Goal: Download file/media

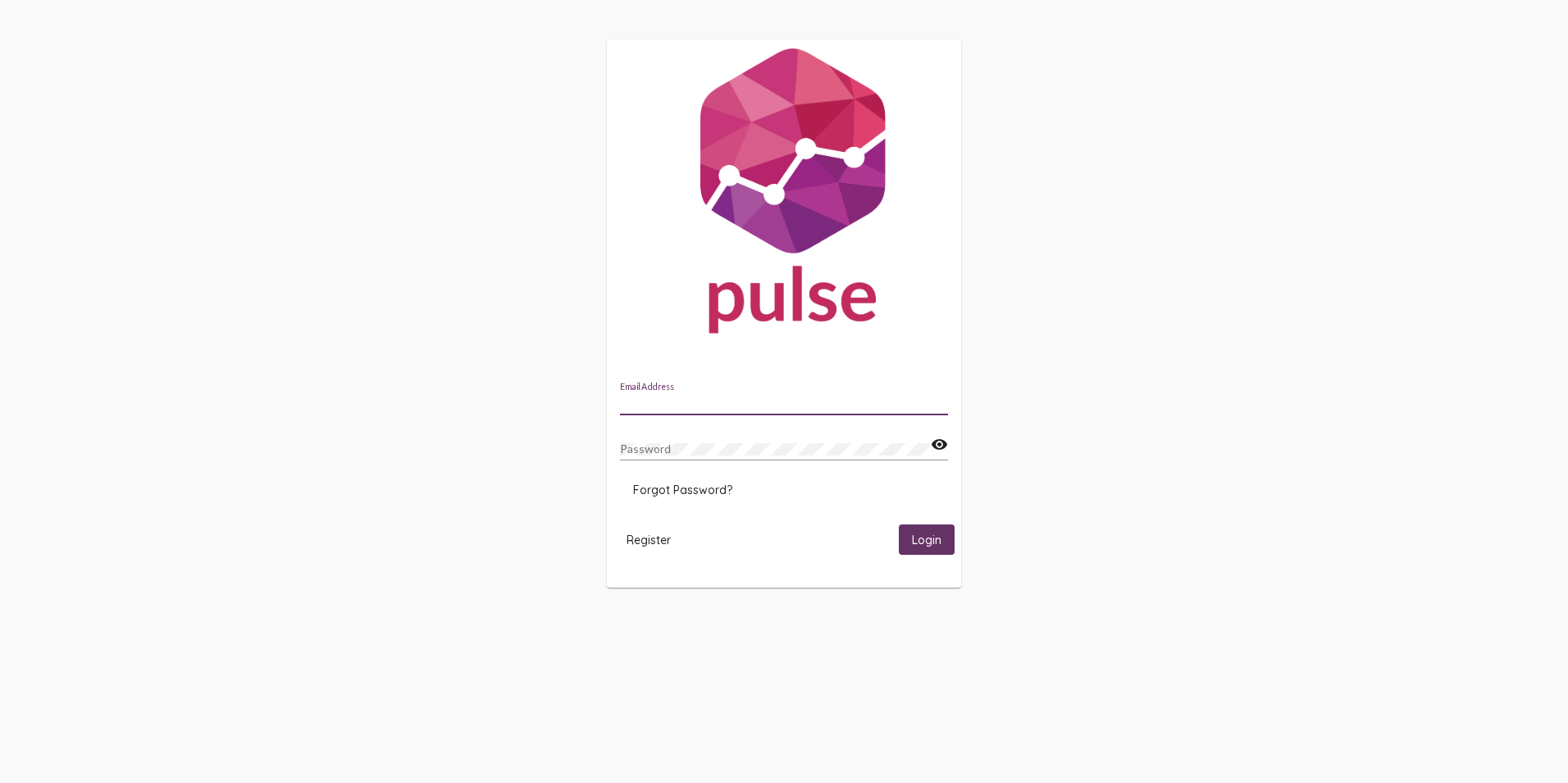
click at [806, 398] on input "Email Address" at bounding box center [784, 402] width 328 height 13
type input "[EMAIL_ADDRESS][DOMAIN_NAME]"
click at [921, 533] on span "Login" at bounding box center [927, 539] width 30 height 15
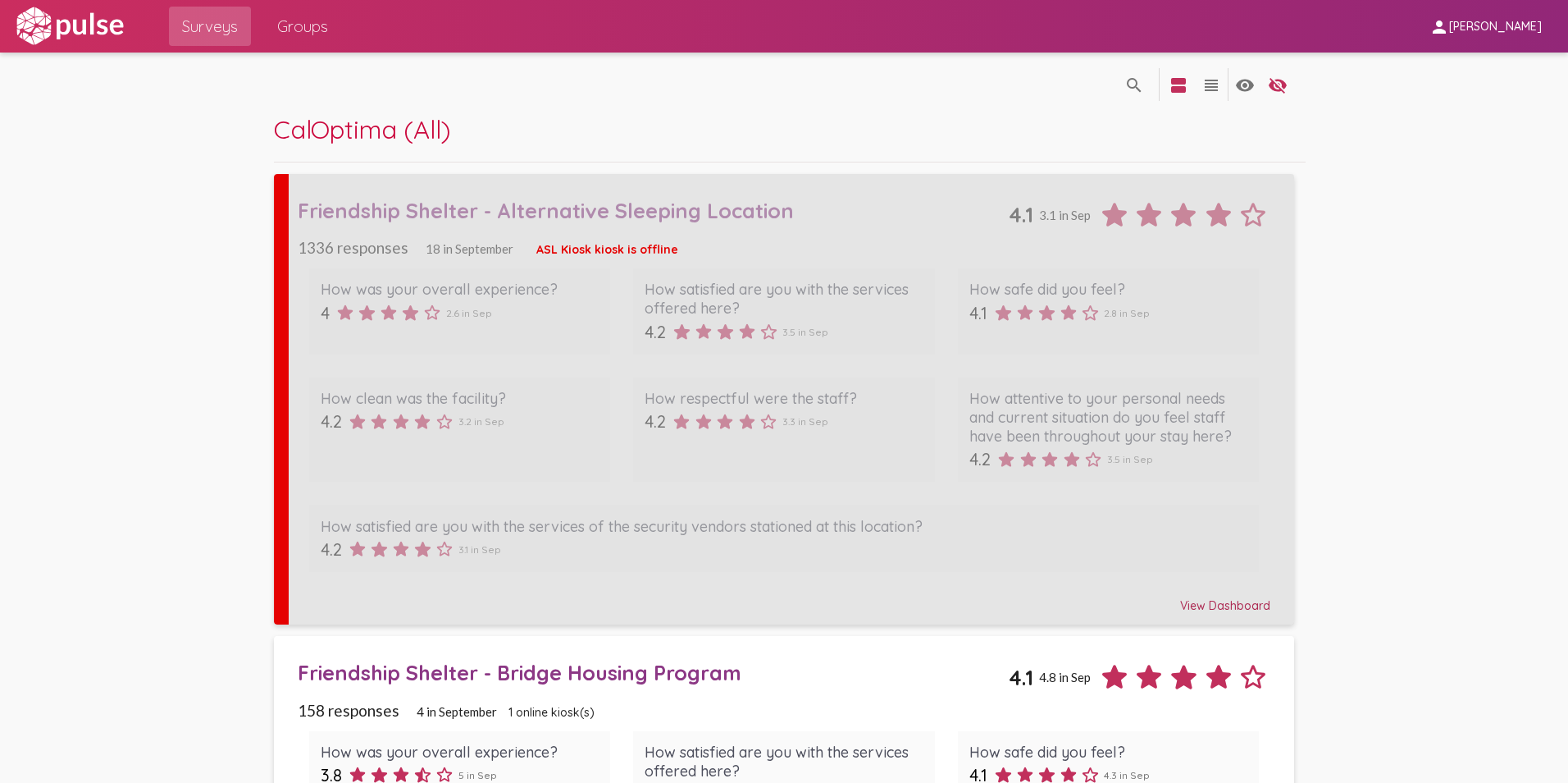
click at [709, 208] on div "Friendship Shelter - Alternative Sleeping Location" at bounding box center [654, 210] width 712 height 25
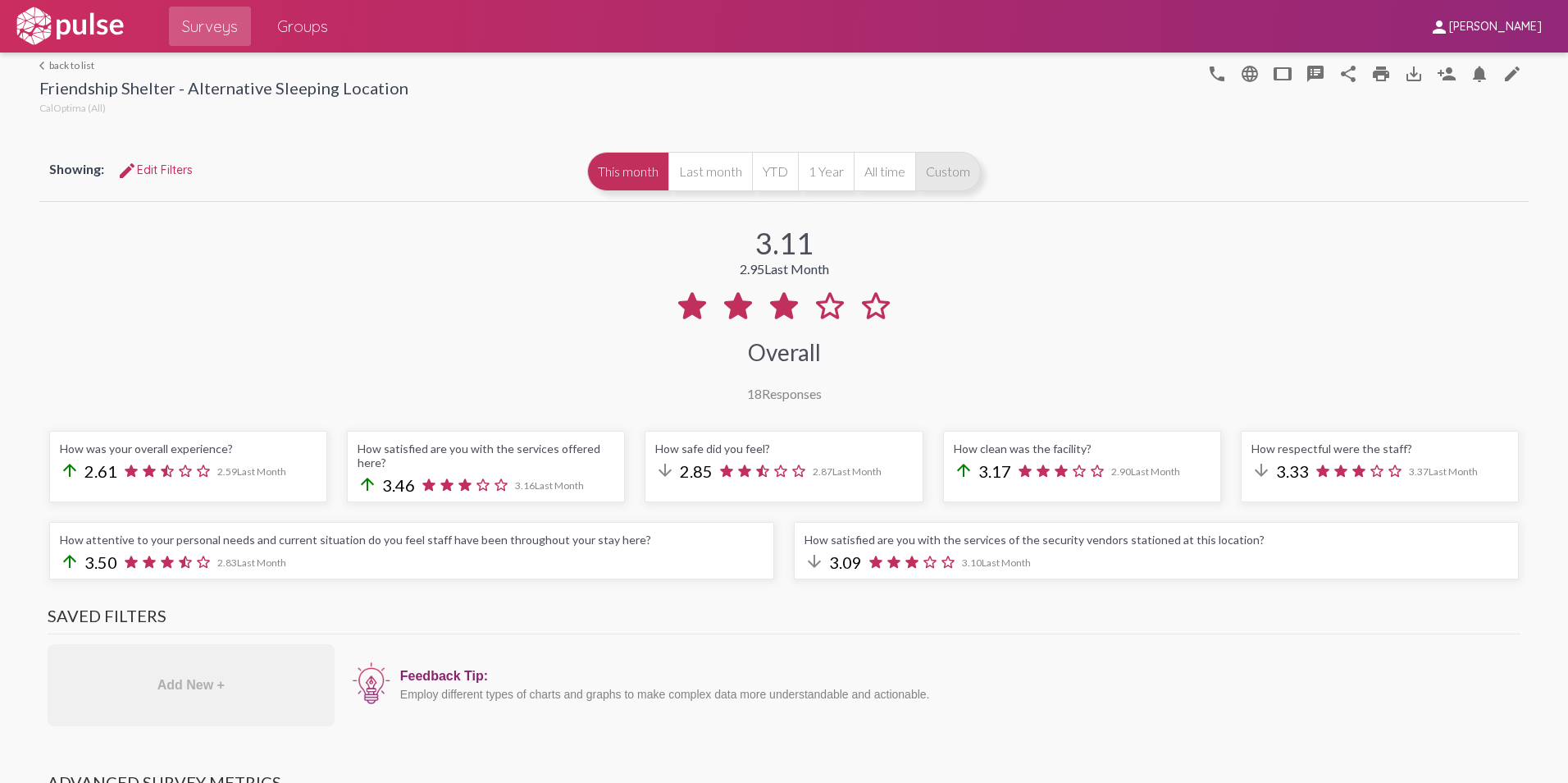
click at [951, 177] on button "Custom" at bounding box center [947, 171] width 65 height 39
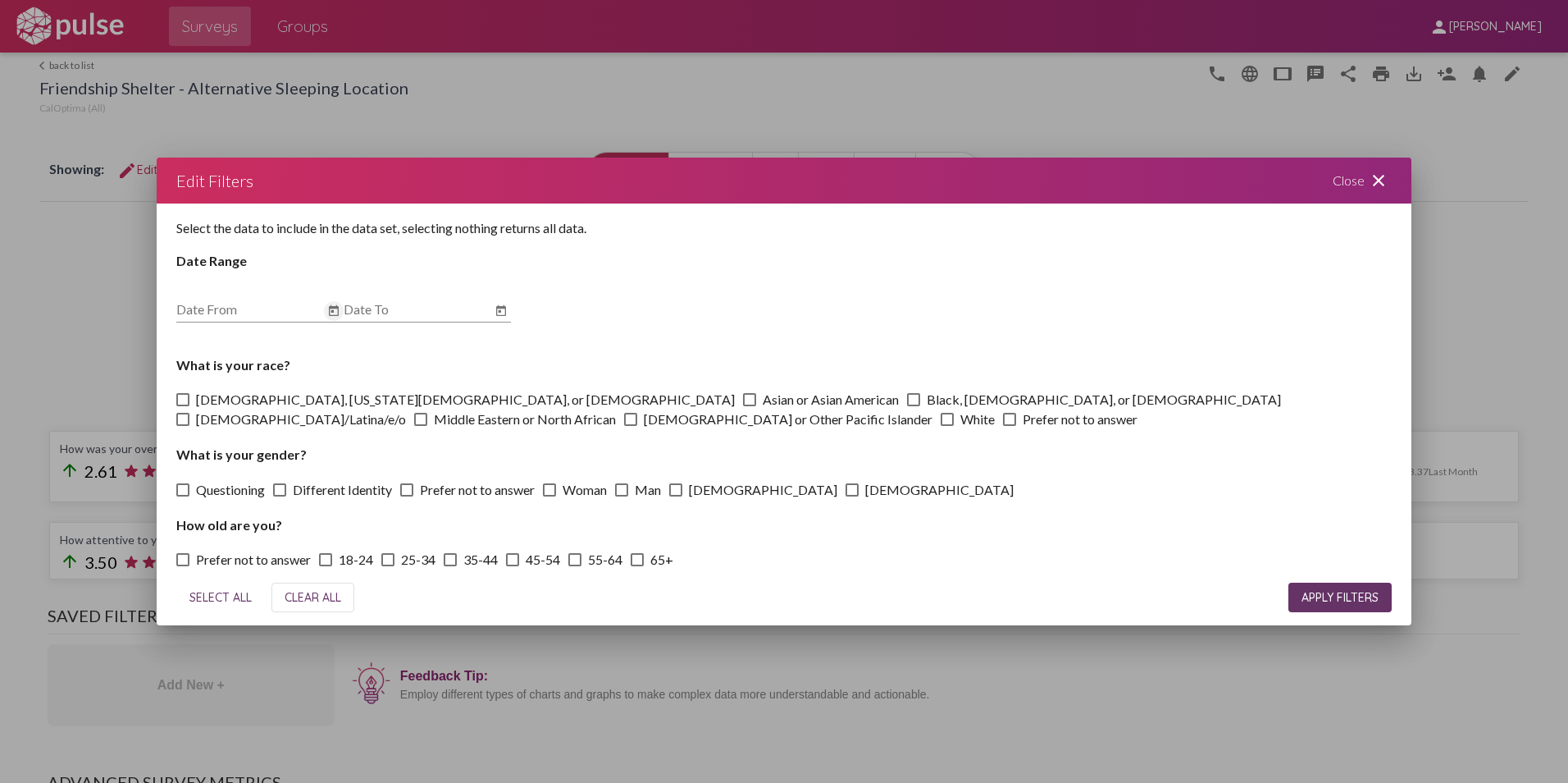
click at [334, 312] on icon "Open calendar" at bounding box center [333, 311] width 13 height 20
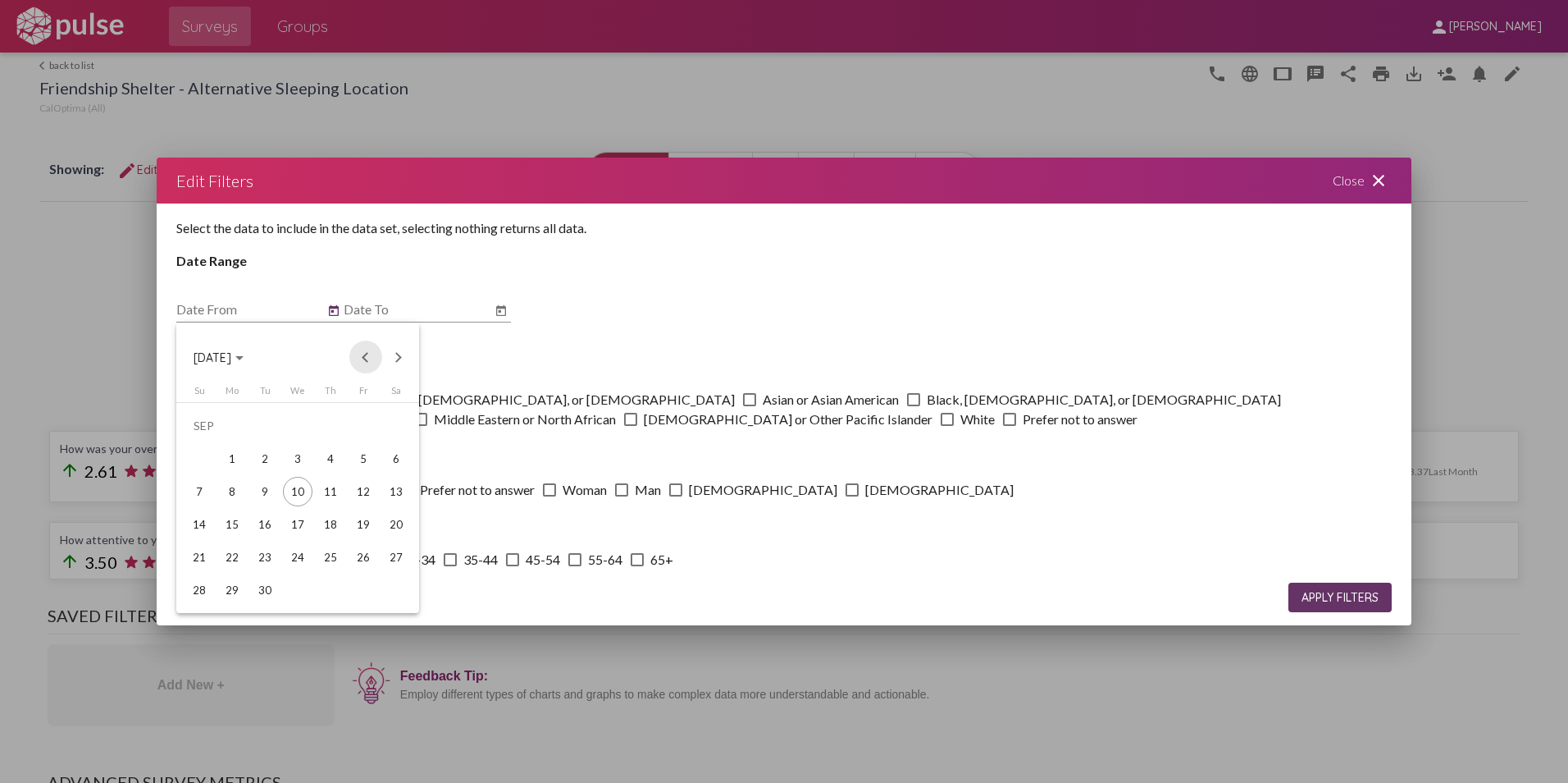
click at [366, 354] on button "Previous month" at bounding box center [366, 357] width 33 height 33
click at [362, 428] on div "1" at bounding box center [363, 426] width 30 height 30
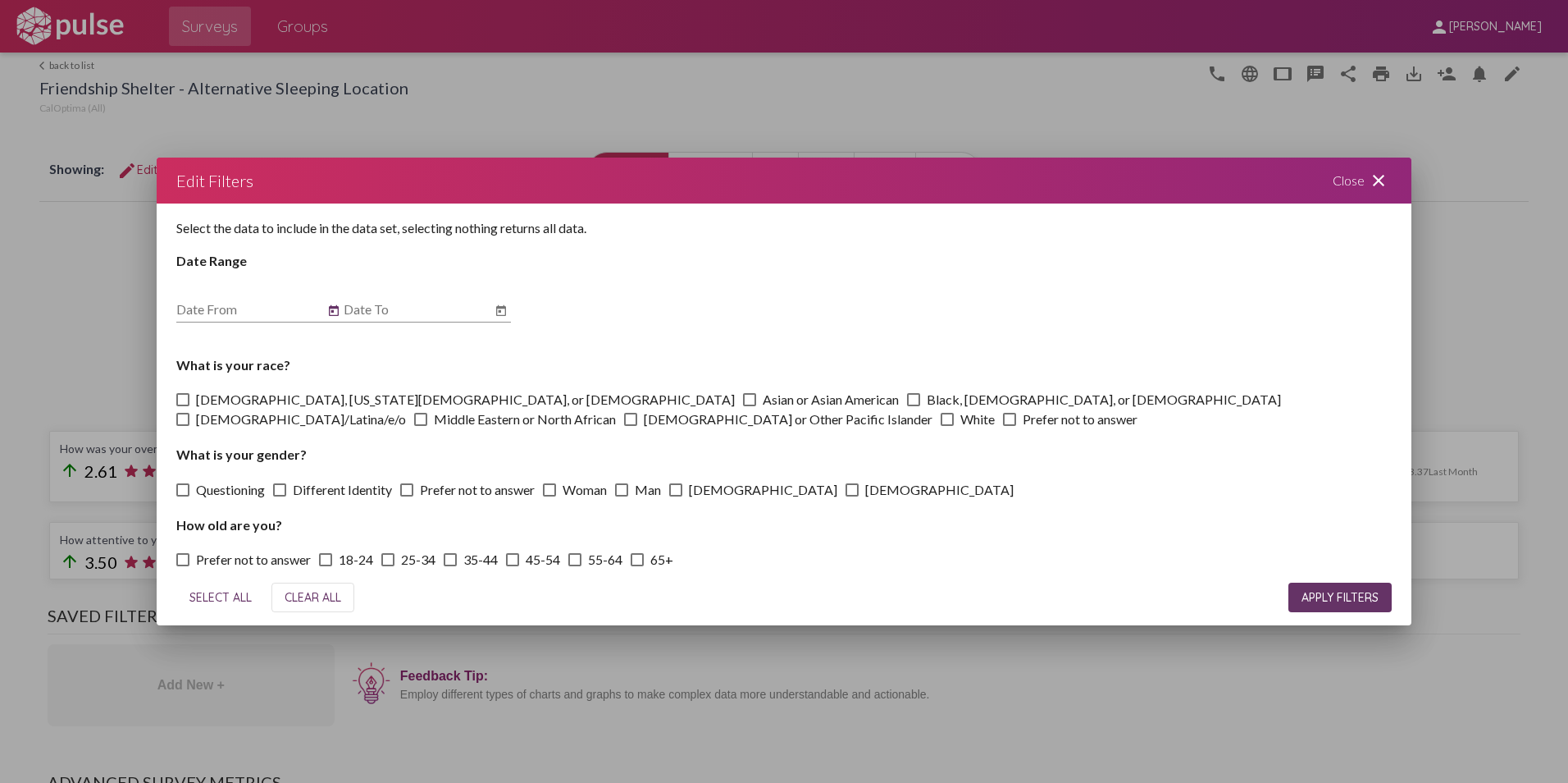
type input "[DATE]"
click at [508, 307] on icon "Open calendar" at bounding box center [501, 311] width 13 height 20
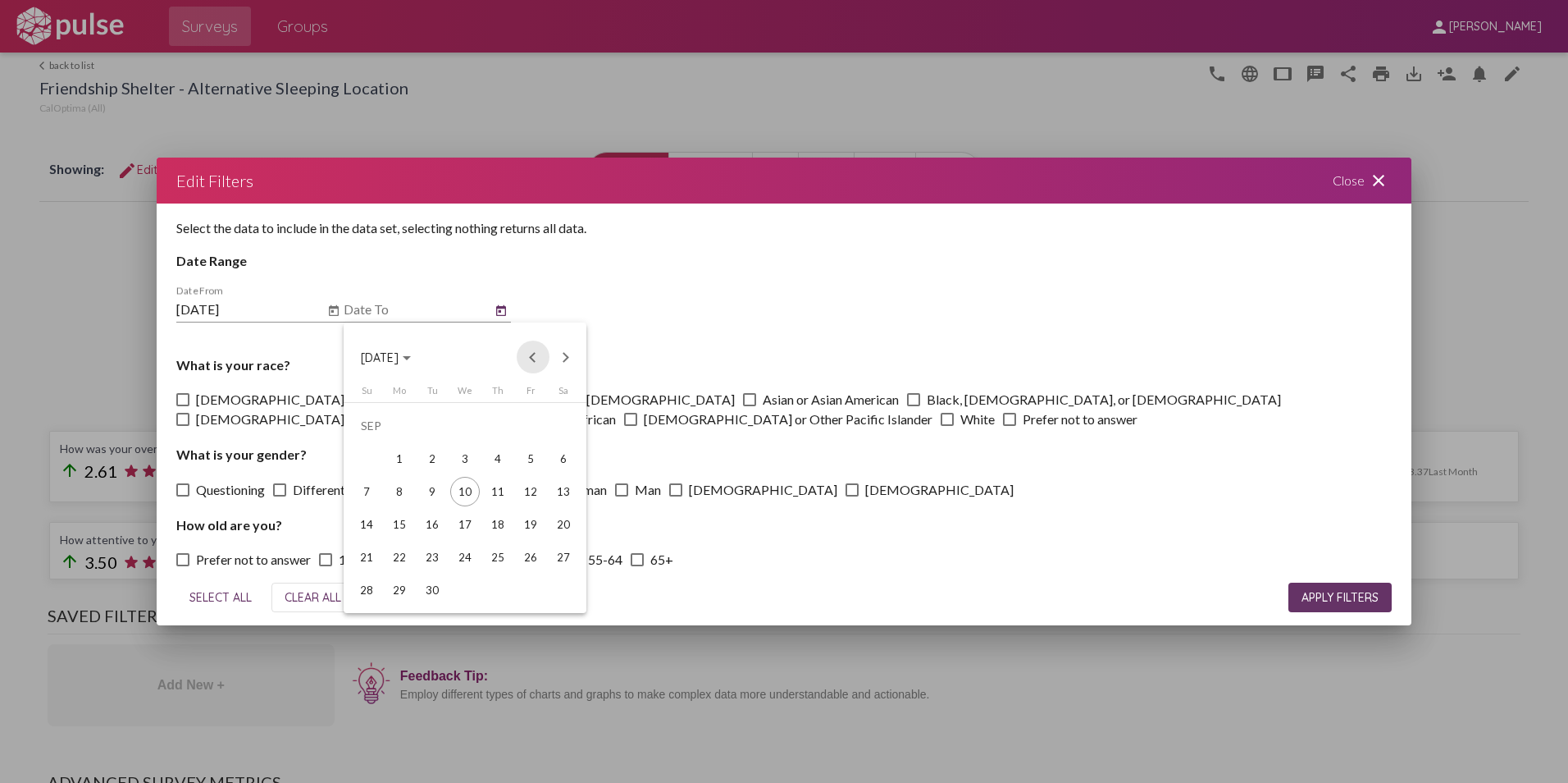
click at [534, 361] on button "Previous month" at bounding box center [533, 357] width 33 height 33
click at [367, 590] on div "31" at bounding box center [367, 590] width 30 height 30
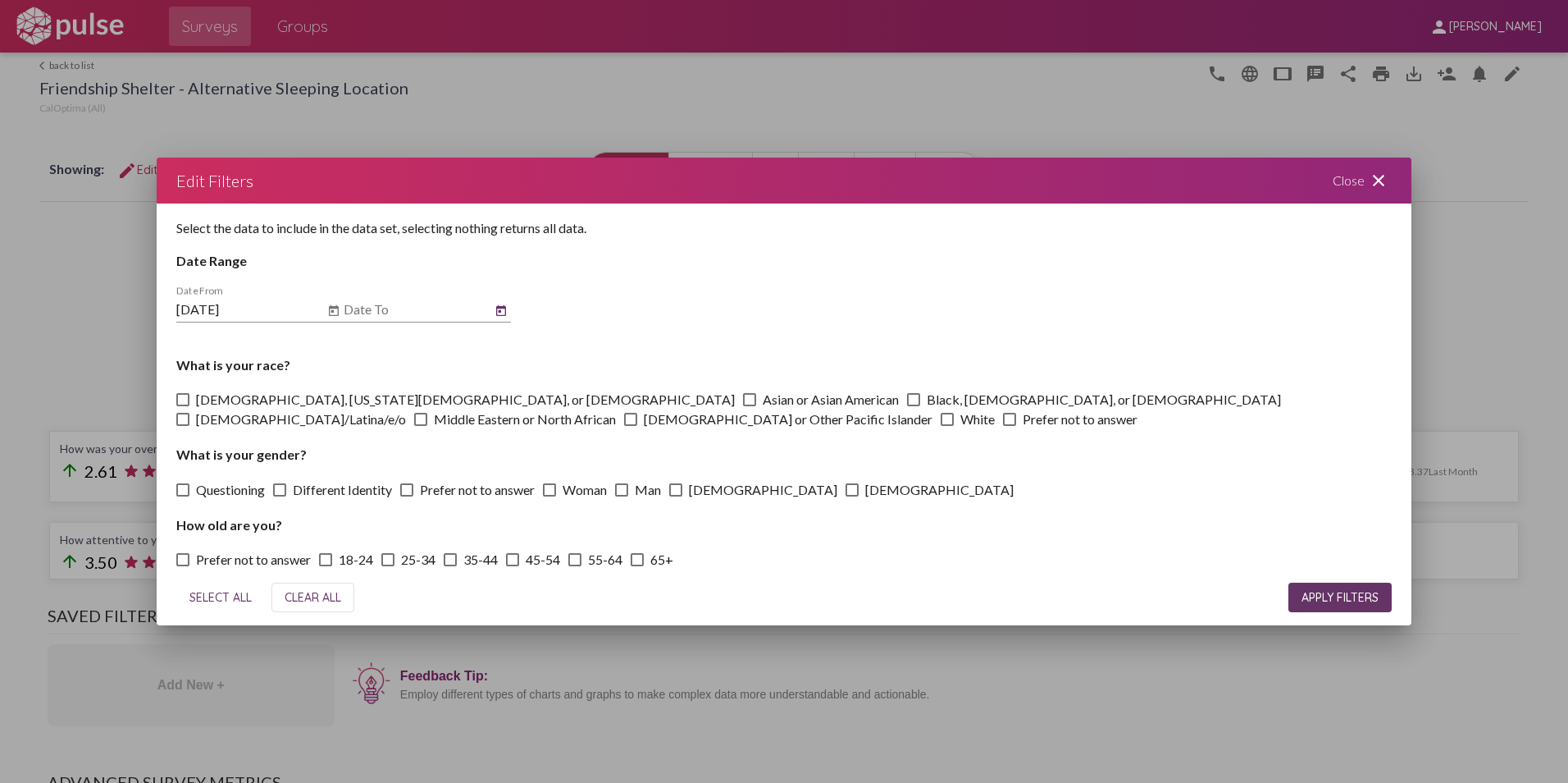
type input "[DATE]"
click at [1308, 594] on span "APPLY FILTERS" at bounding box center [1340, 597] width 77 height 15
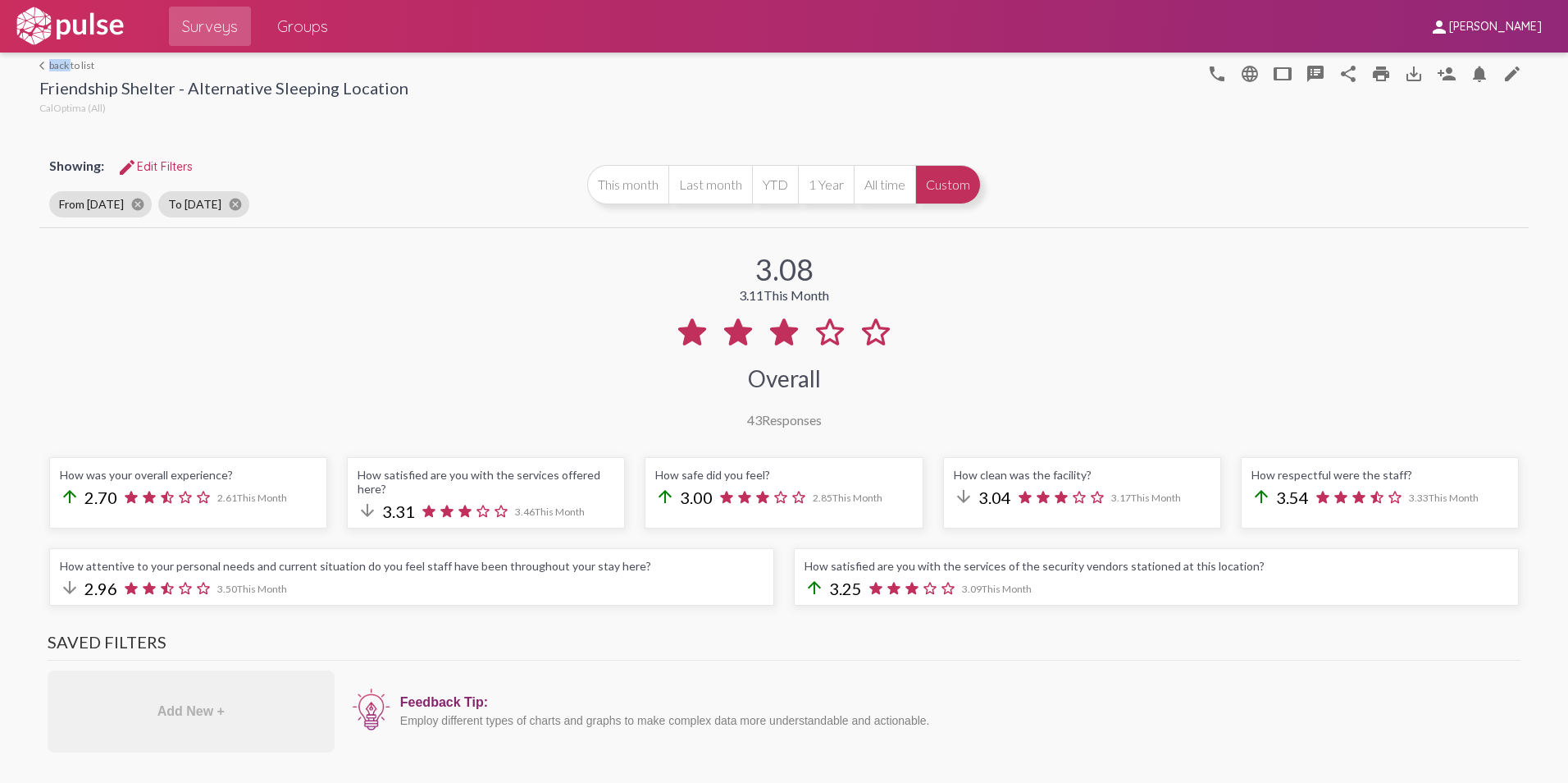
drag, startPoint x: 71, startPoint y: 57, endPoint x: 66, endPoint y: 66, distance: 10.3
click at [66, 66] on div "arrow_back_ios back to list Friendship Shelter - Alternative Sleeping Location …" at bounding box center [784, 84] width 1490 height 65
click at [66, 66] on link "arrow_back_ios back to list" at bounding box center [224, 65] width 369 height 12
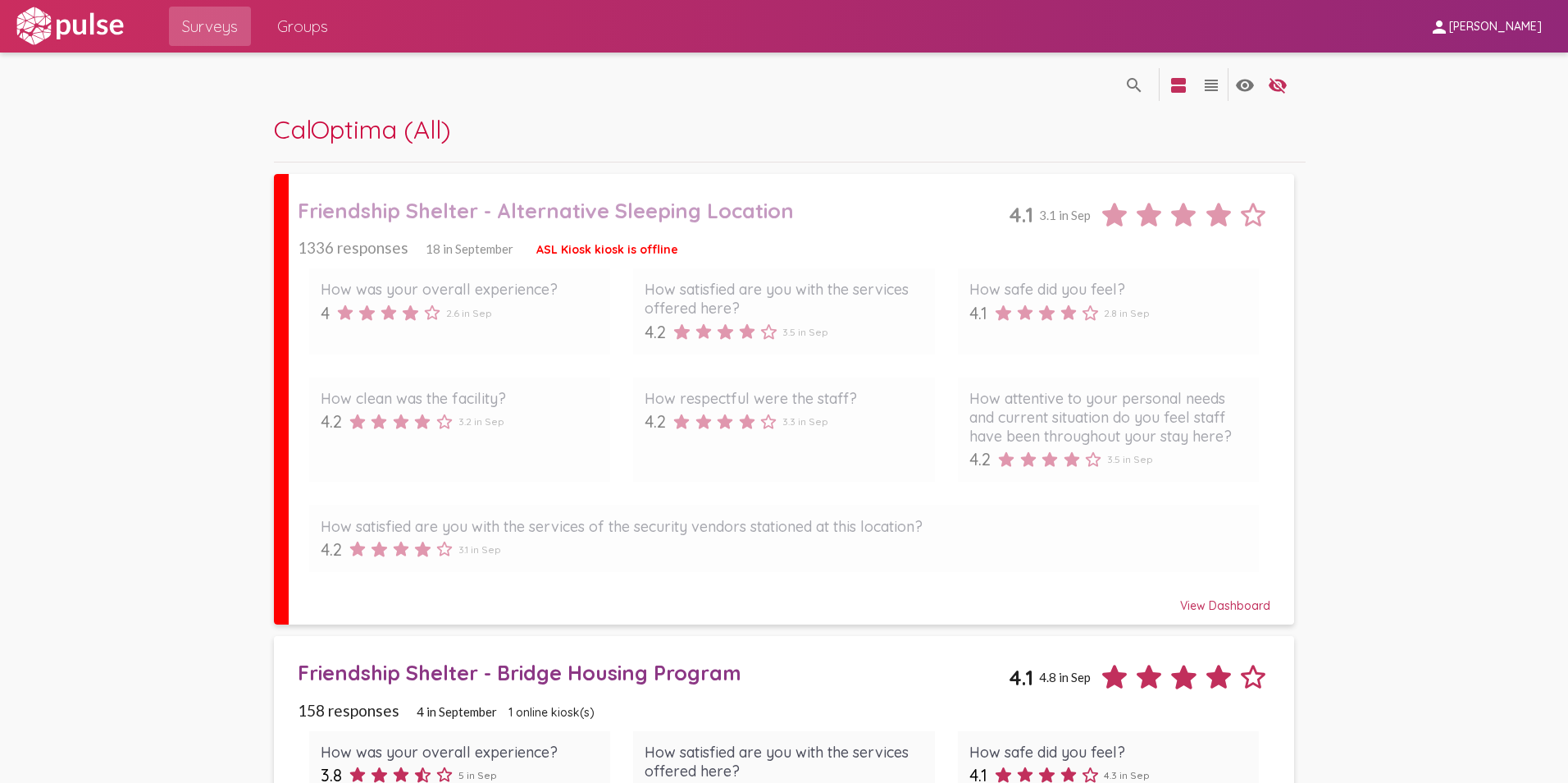
scroll to position [317, 0]
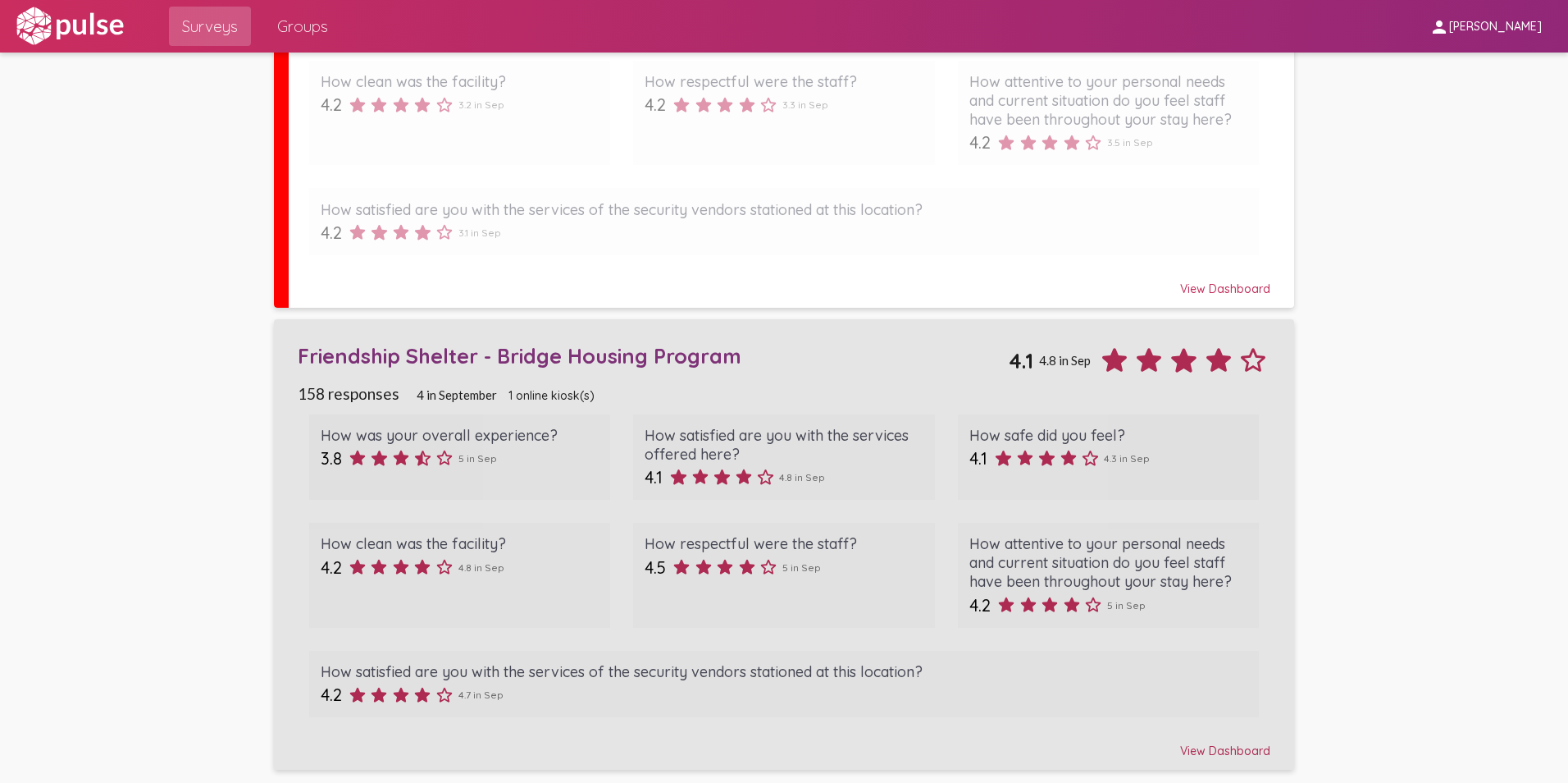
click at [677, 354] on div "Friendship Shelter - Bridge Housing Program" at bounding box center [654, 355] width 712 height 25
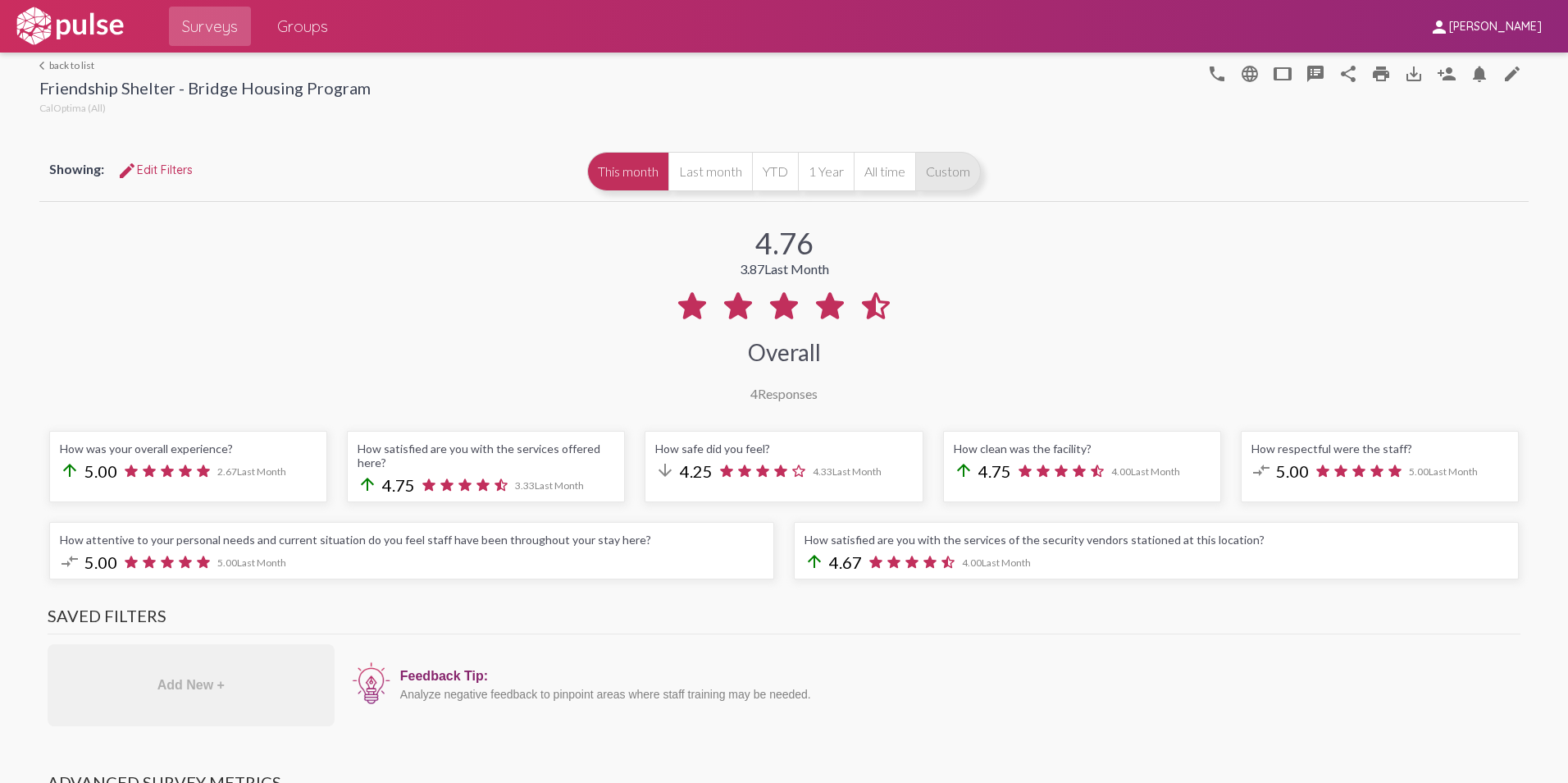
click at [939, 177] on button "Custom" at bounding box center [947, 171] width 65 height 39
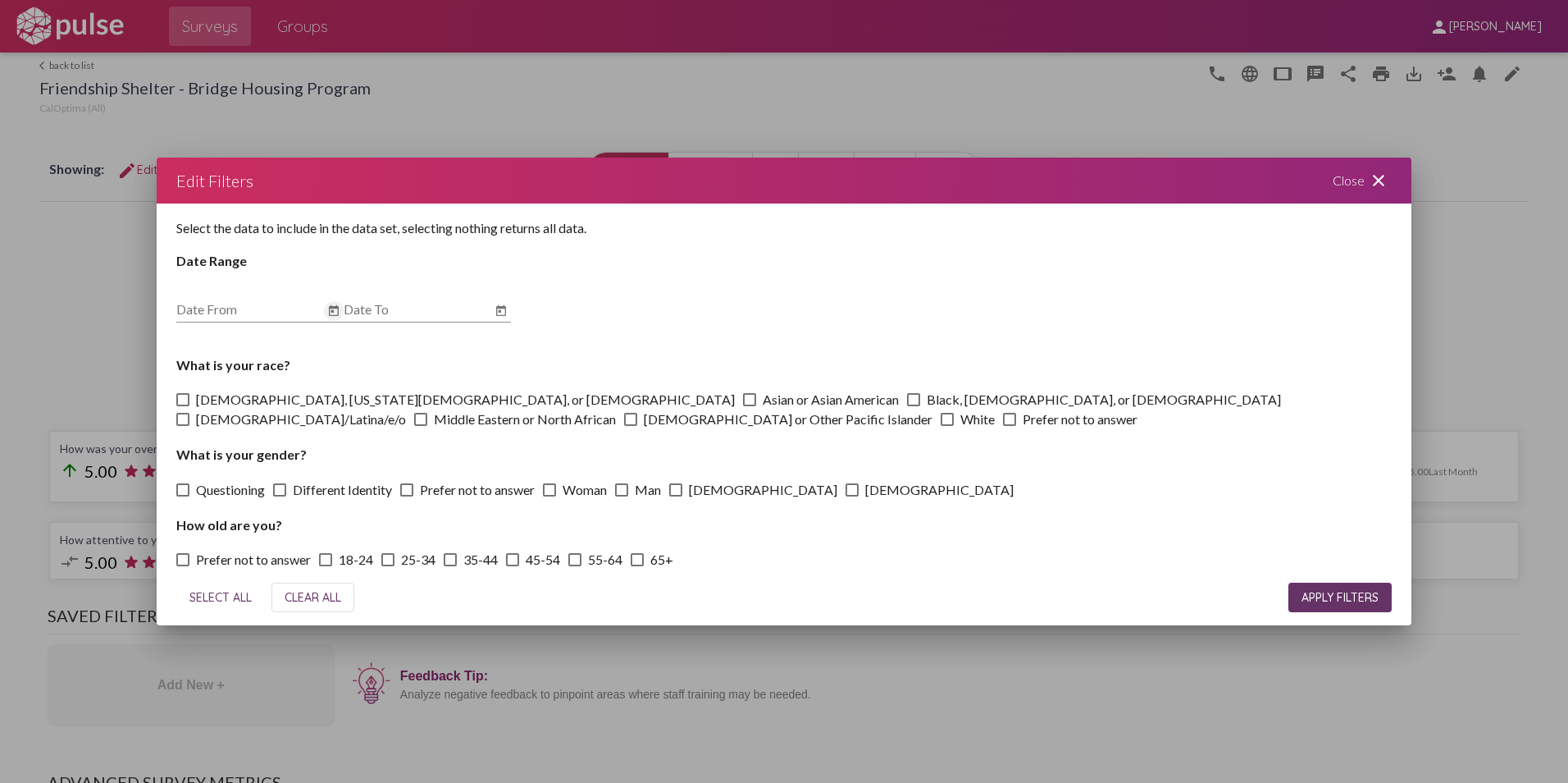
click at [333, 307] on icon "Open calendar" at bounding box center [333, 310] width 10 height 10
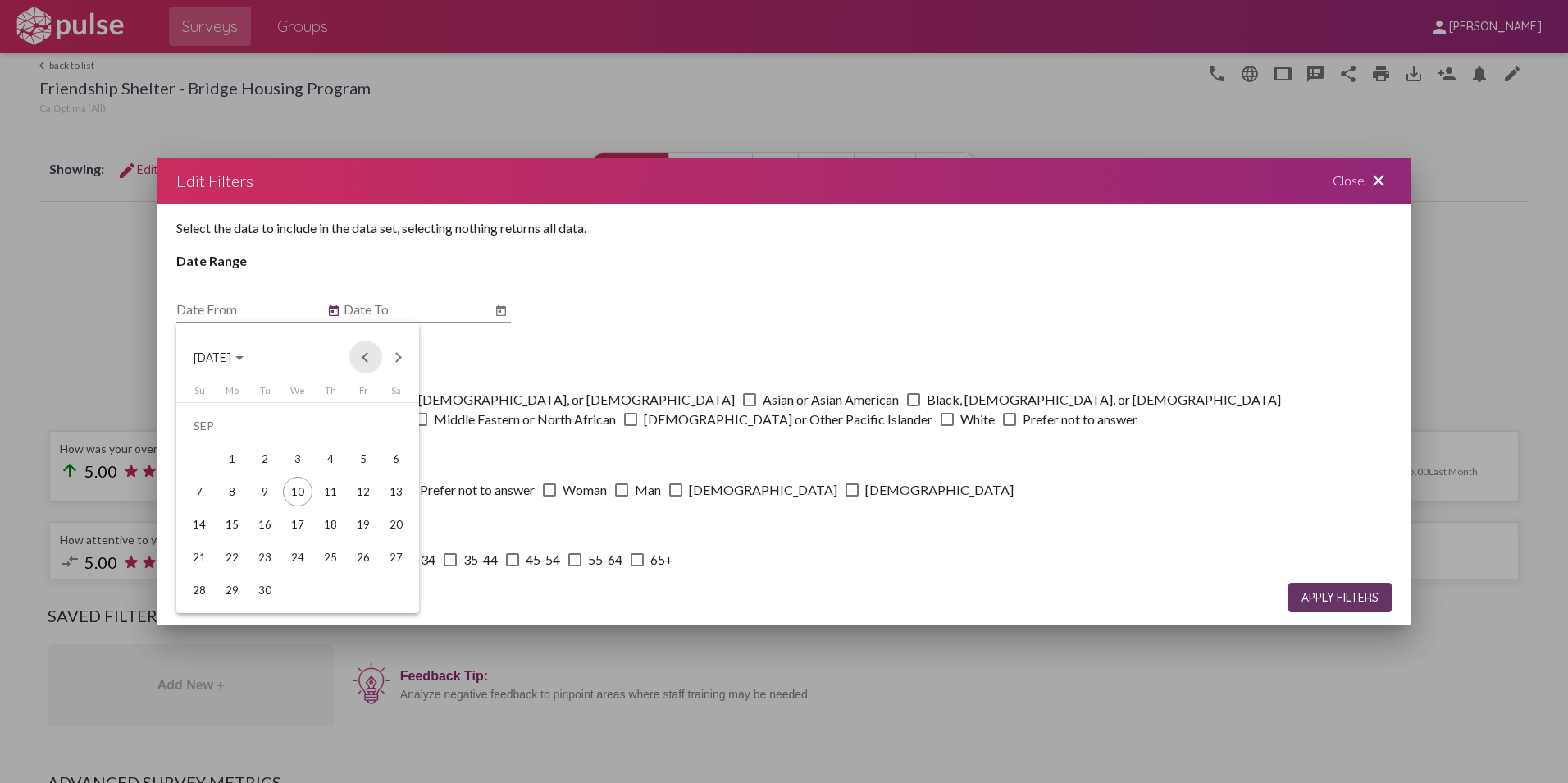
click at [368, 363] on button "Previous month" at bounding box center [366, 357] width 33 height 33
click at [363, 423] on div "1" at bounding box center [363, 426] width 30 height 30
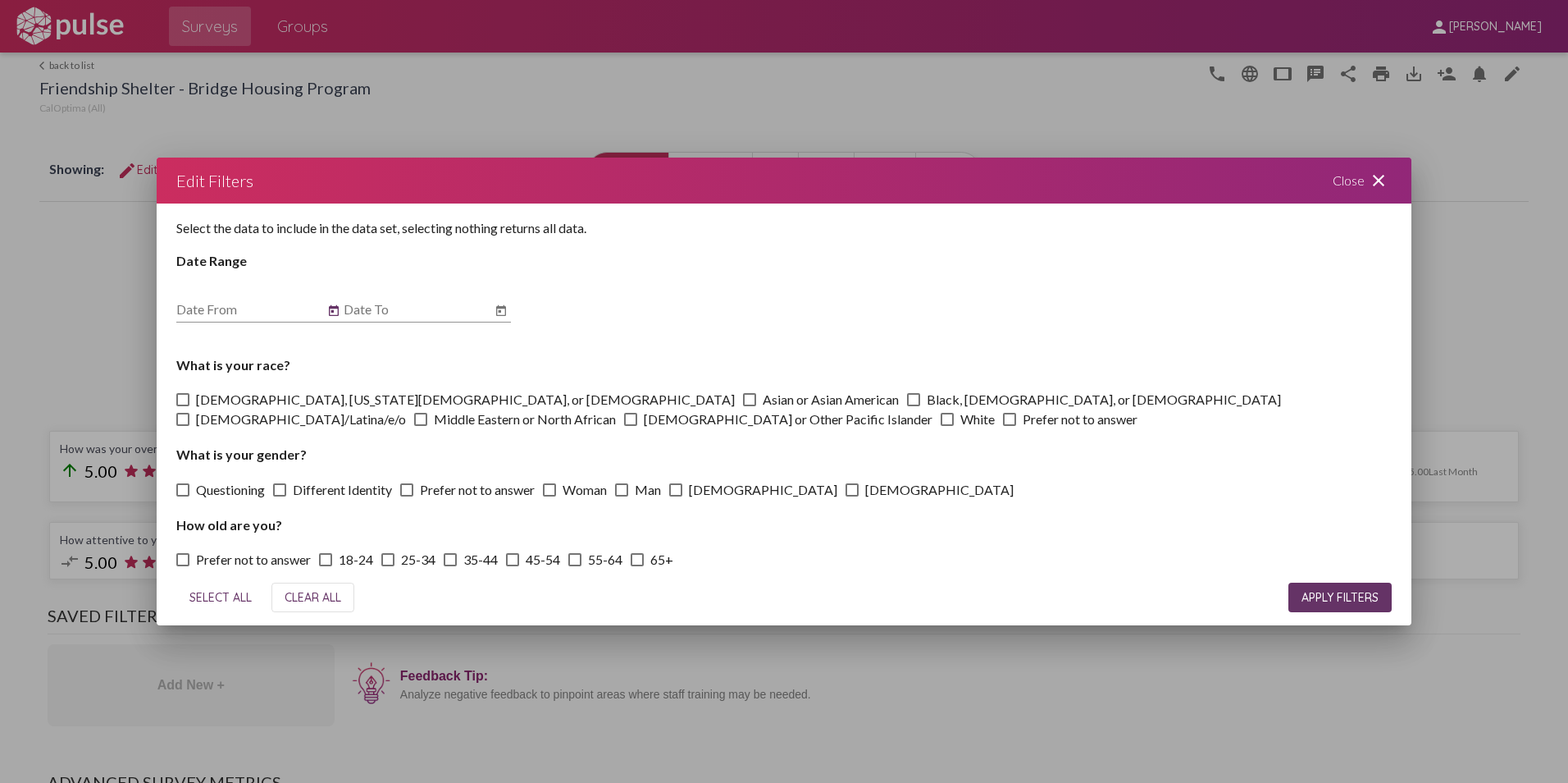
type input "[DATE]"
click at [502, 304] on icon "Open calendar" at bounding box center [501, 311] width 13 height 20
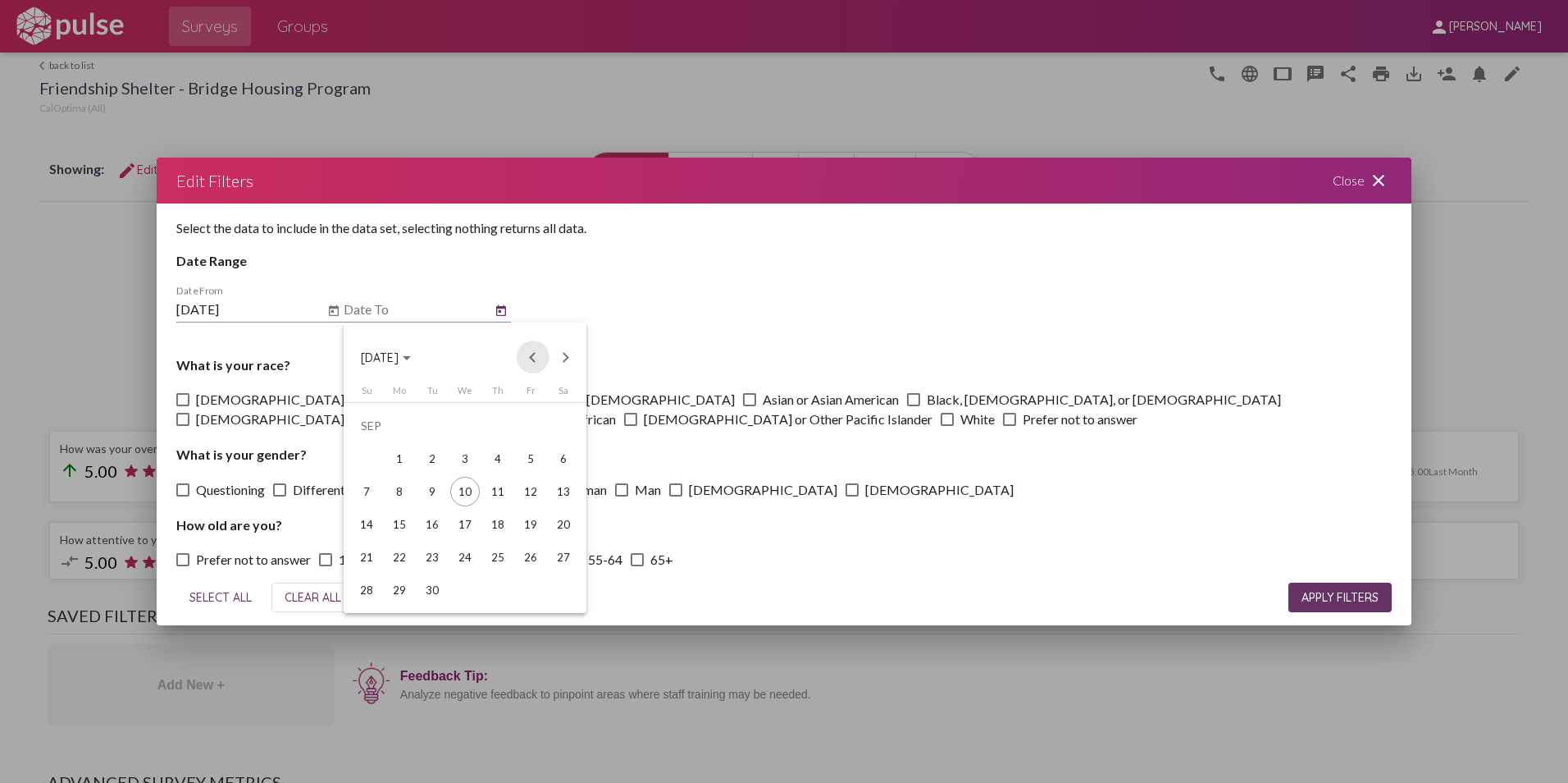
click at [533, 361] on button "Previous month" at bounding box center [533, 357] width 33 height 33
click at [360, 577] on div "31" at bounding box center [367, 590] width 30 height 30
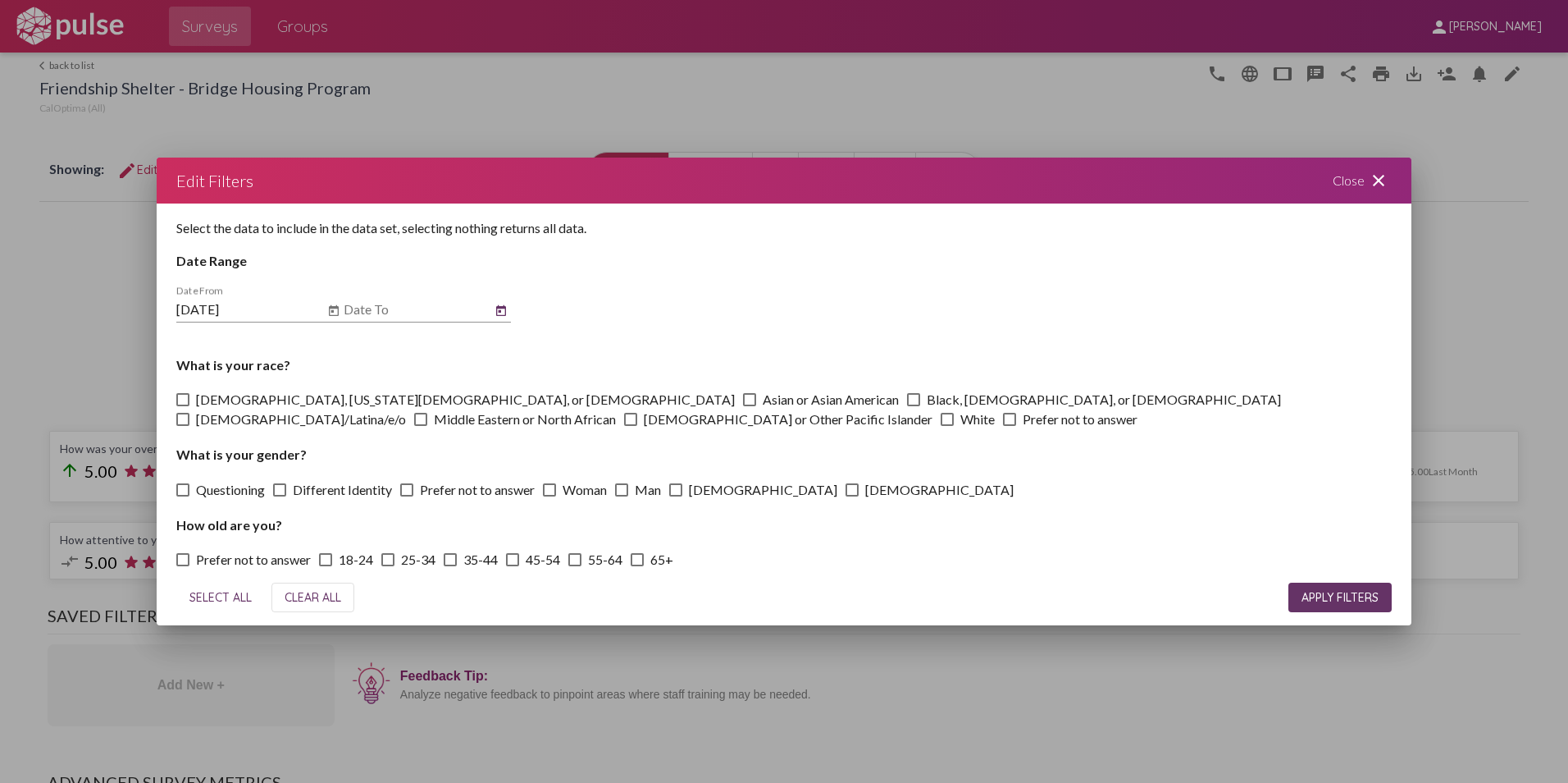
type input "[DATE]"
click at [1356, 599] on span "APPLY FILTERS" at bounding box center [1340, 597] width 77 height 15
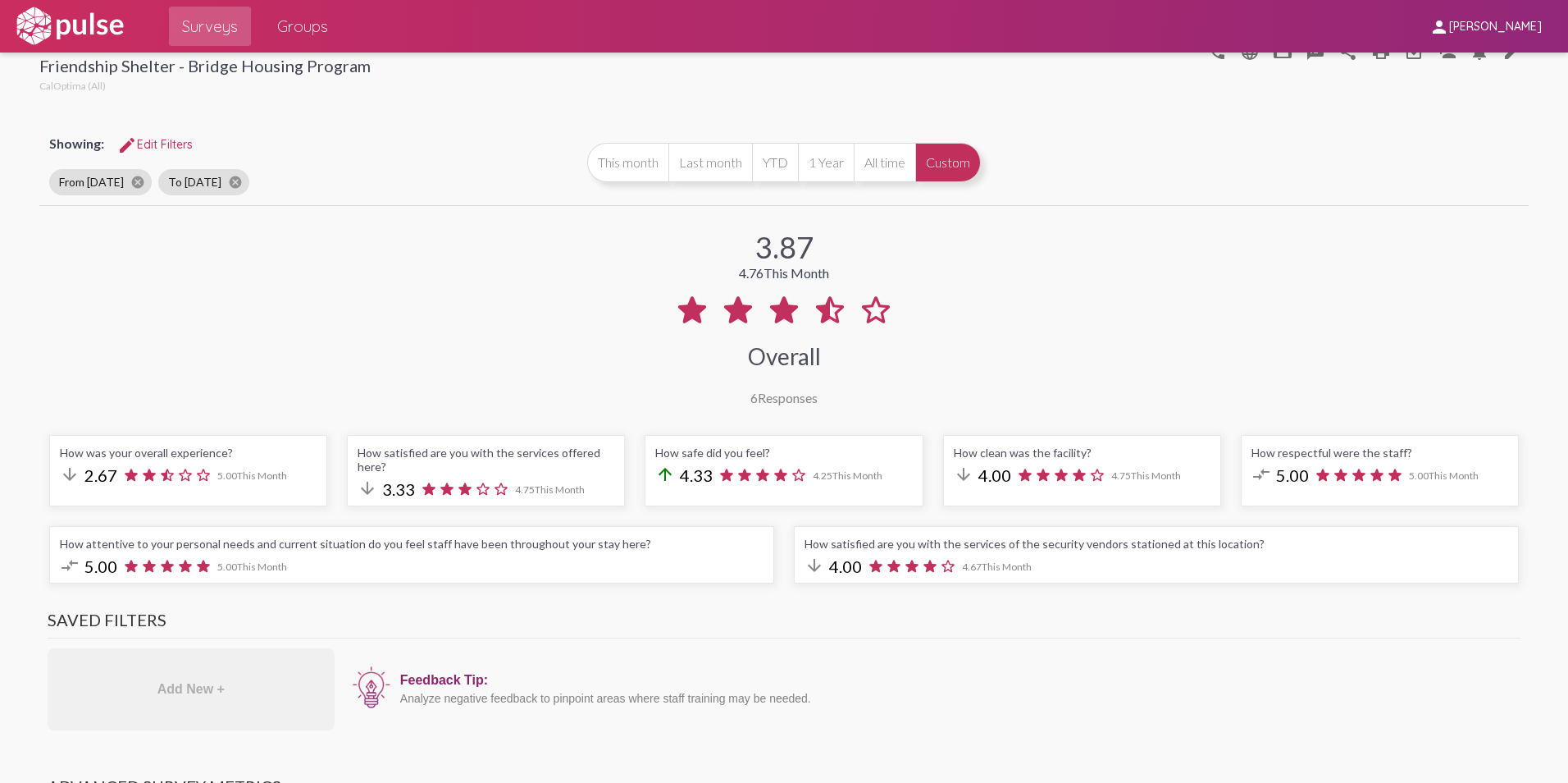
scroll to position [23, 0]
click at [885, 163] on button "All time" at bounding box center [885, 161] width 62 height 39
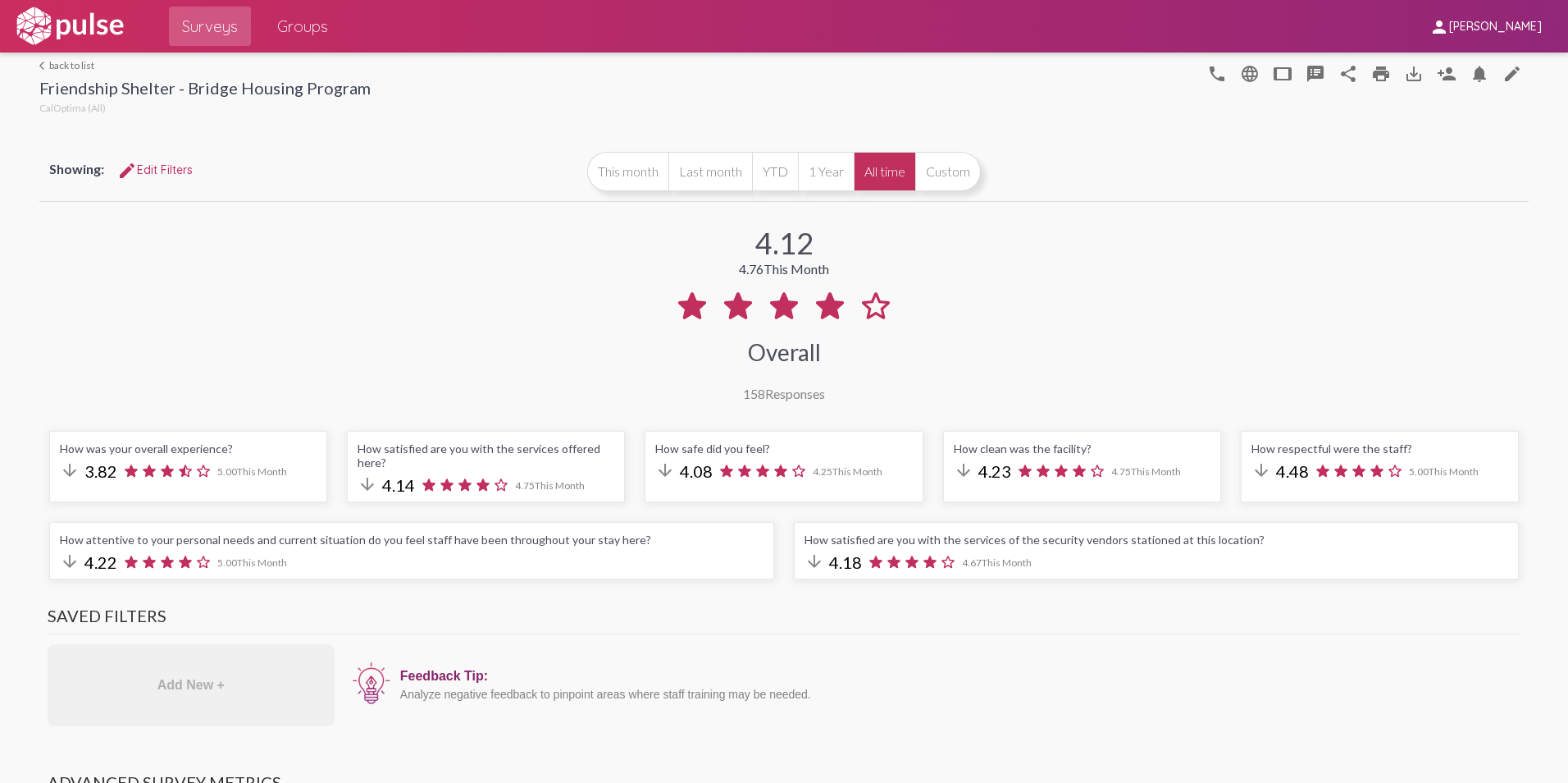
click at [39, 66] on mat-icon "arrow_back_ios" at bounding box center [44, 65] width 10 height 10
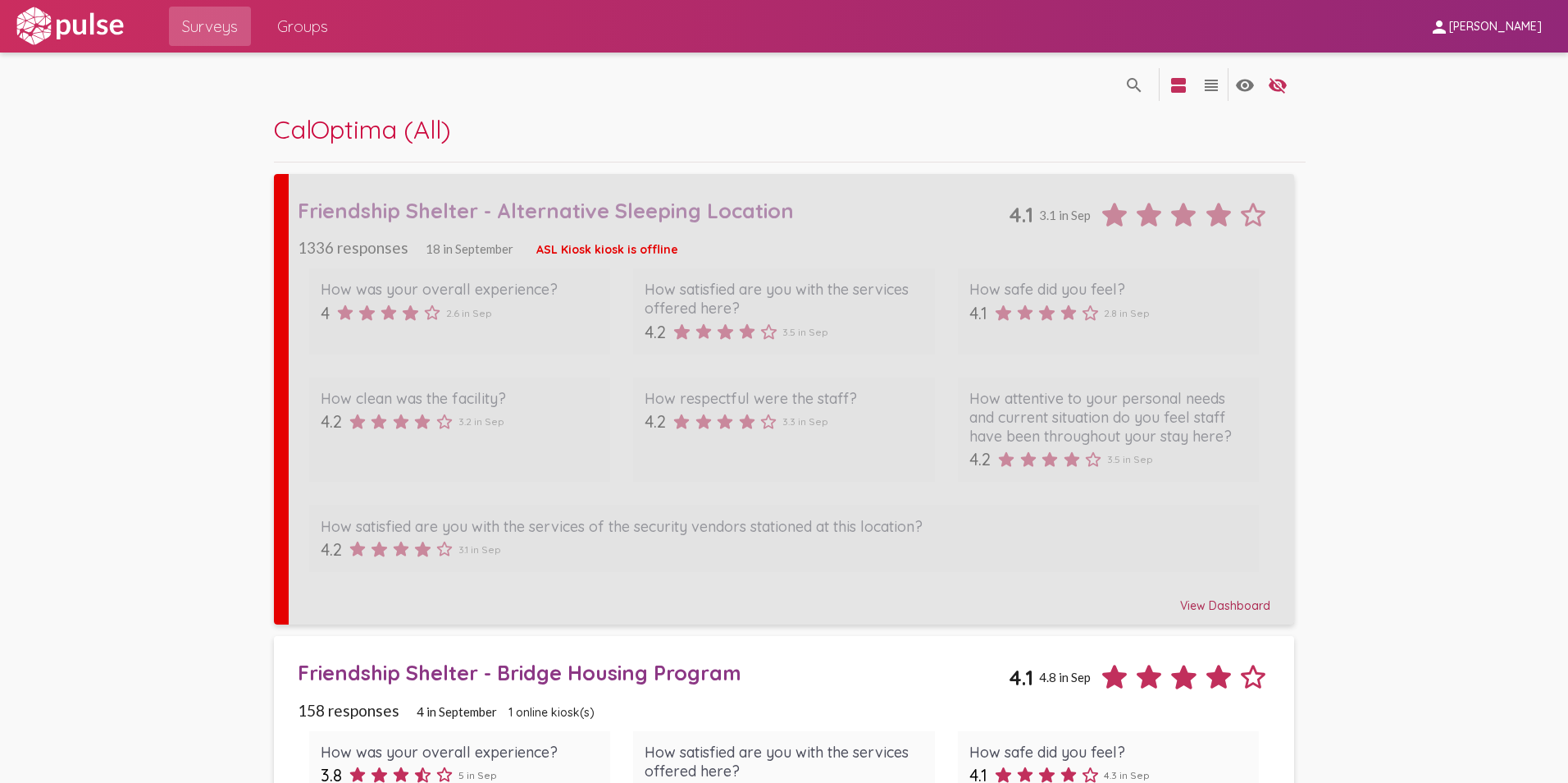
click at [734, 213] on div "Friendship Shelter - Alternative Sleeping Location" at bounding box center [654, 210] width 712 height 25
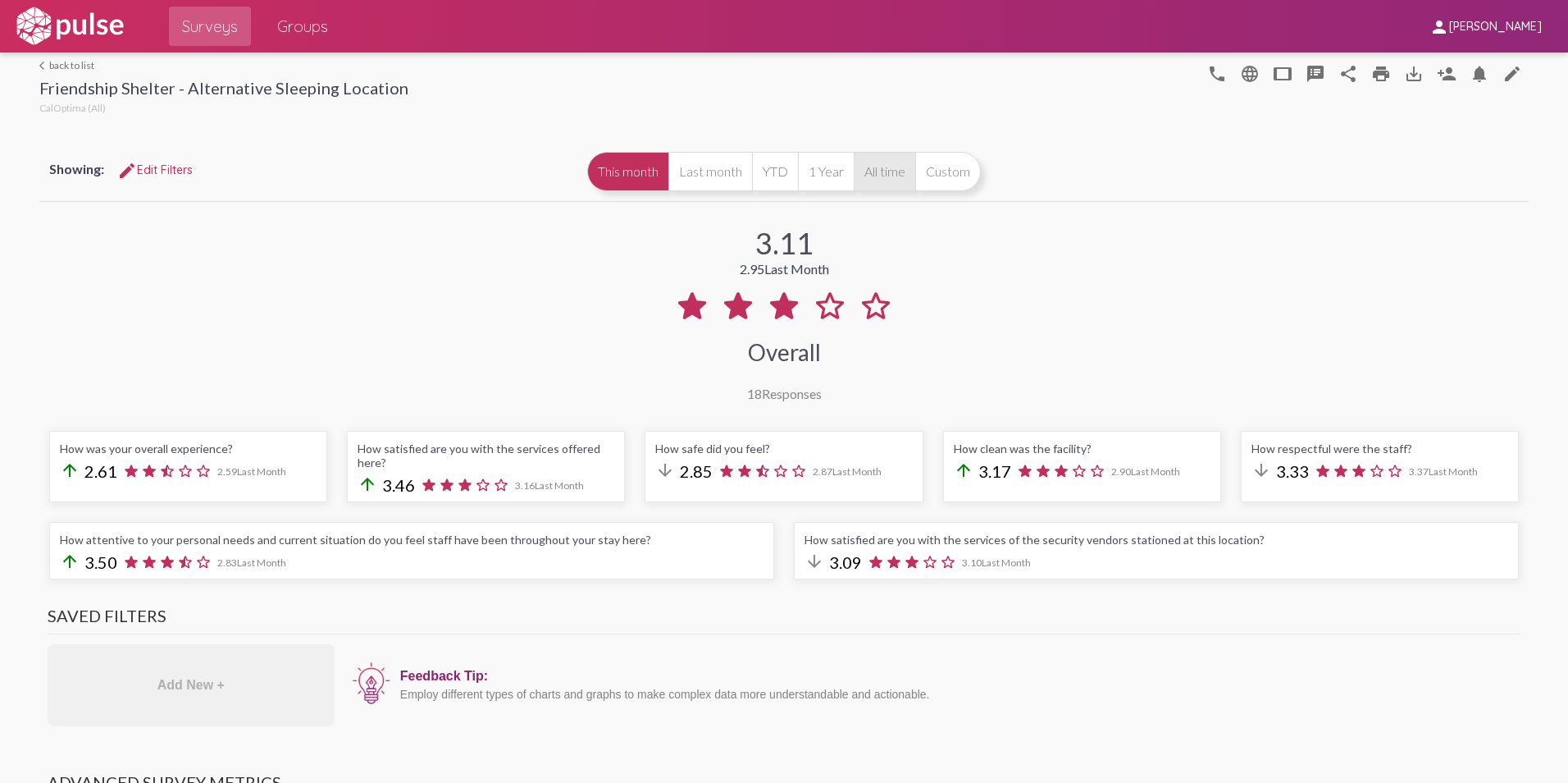
click at [885, 172] on button "All time" at bounding box center [885, 171] width 62 height 39
click at [1408, 66] on mat-icon "save_alt" at bounding box center [1414, 73] width 20 height 20
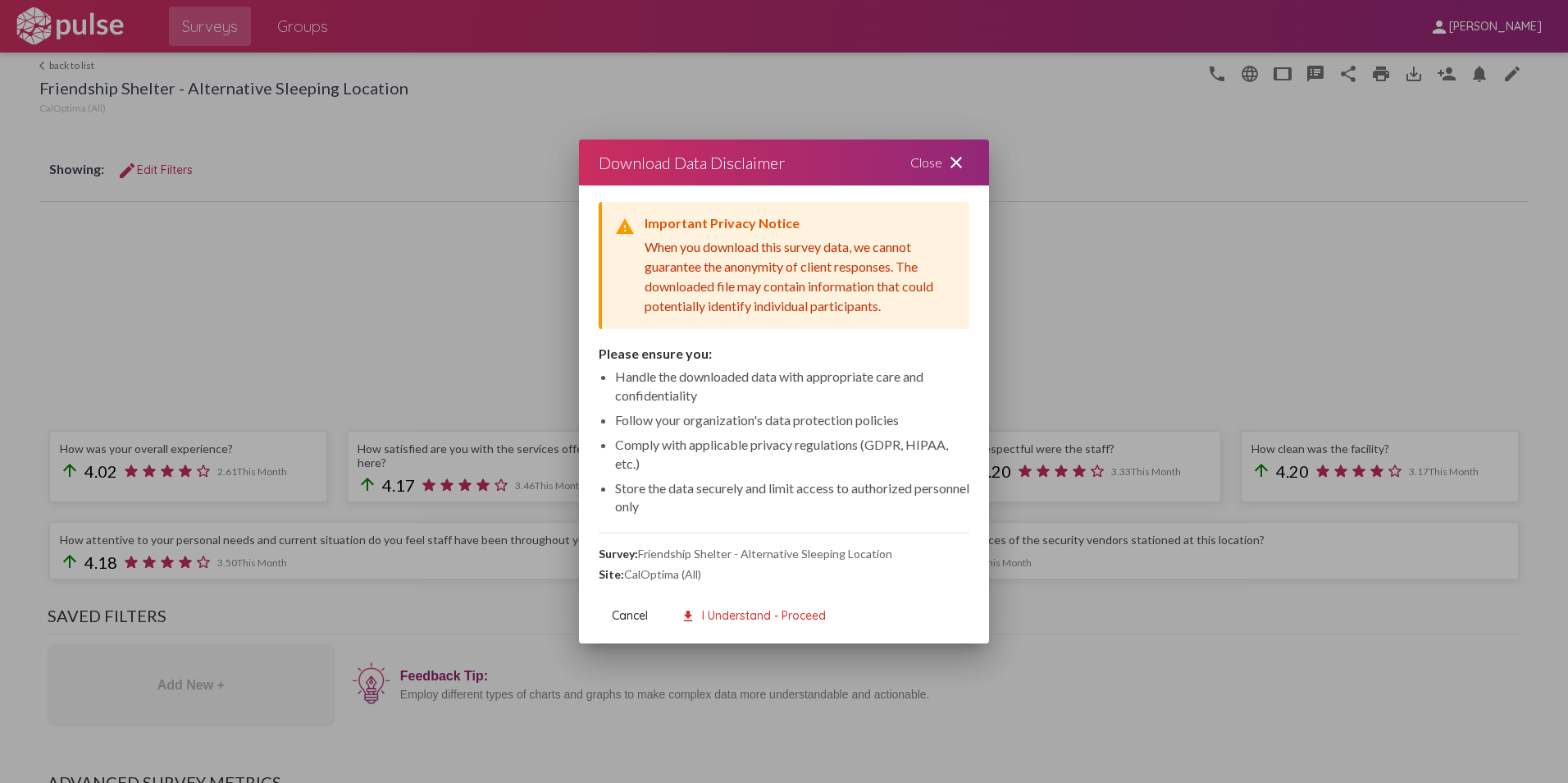
click at [952, 159] on mat-icon "close" at bounding box center [956, 162] width 20 height 20
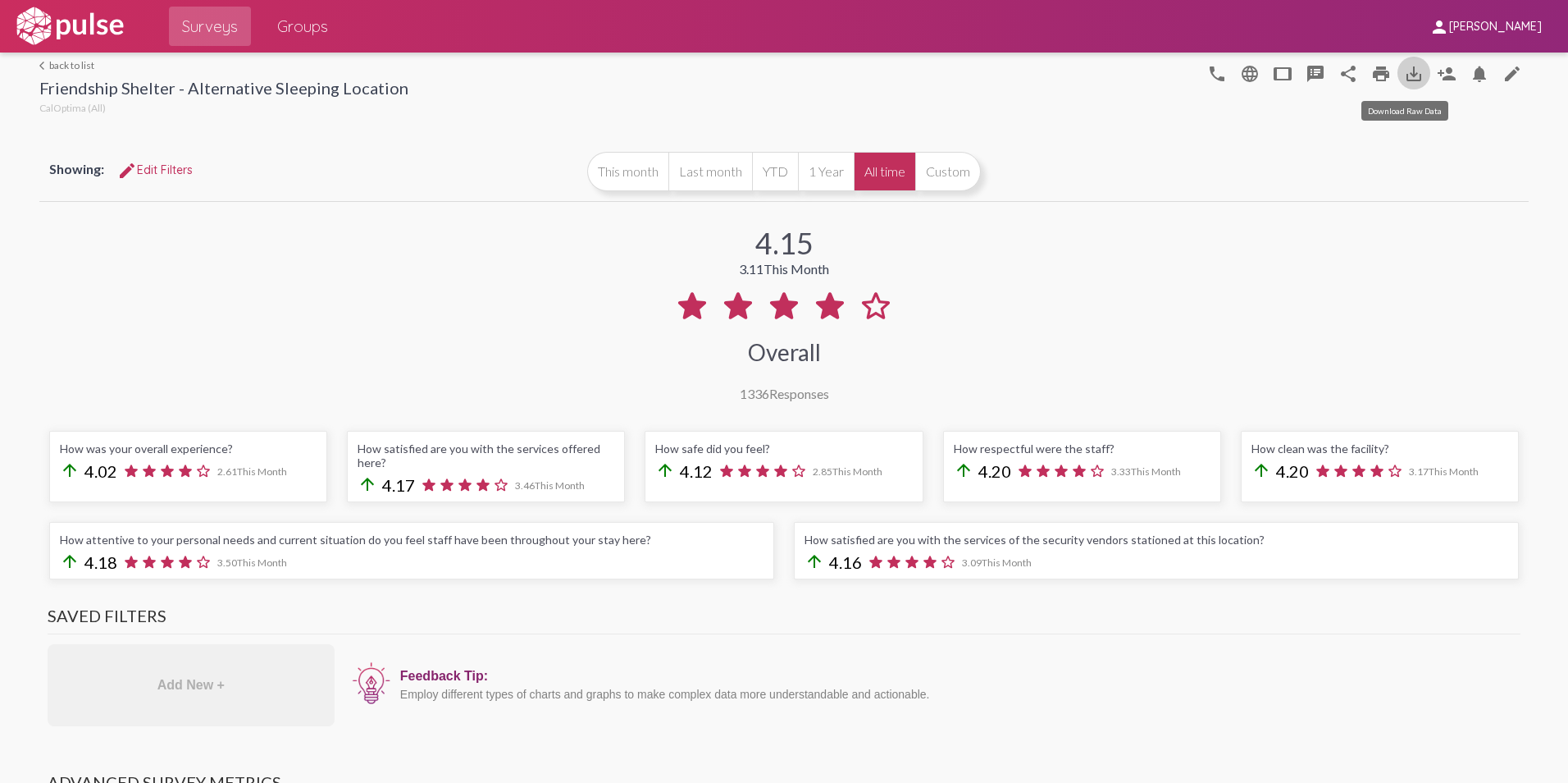
click at [1410, 65] on mat-icon "save_alt" at bounding box center [1414, 73] width 20 height 20
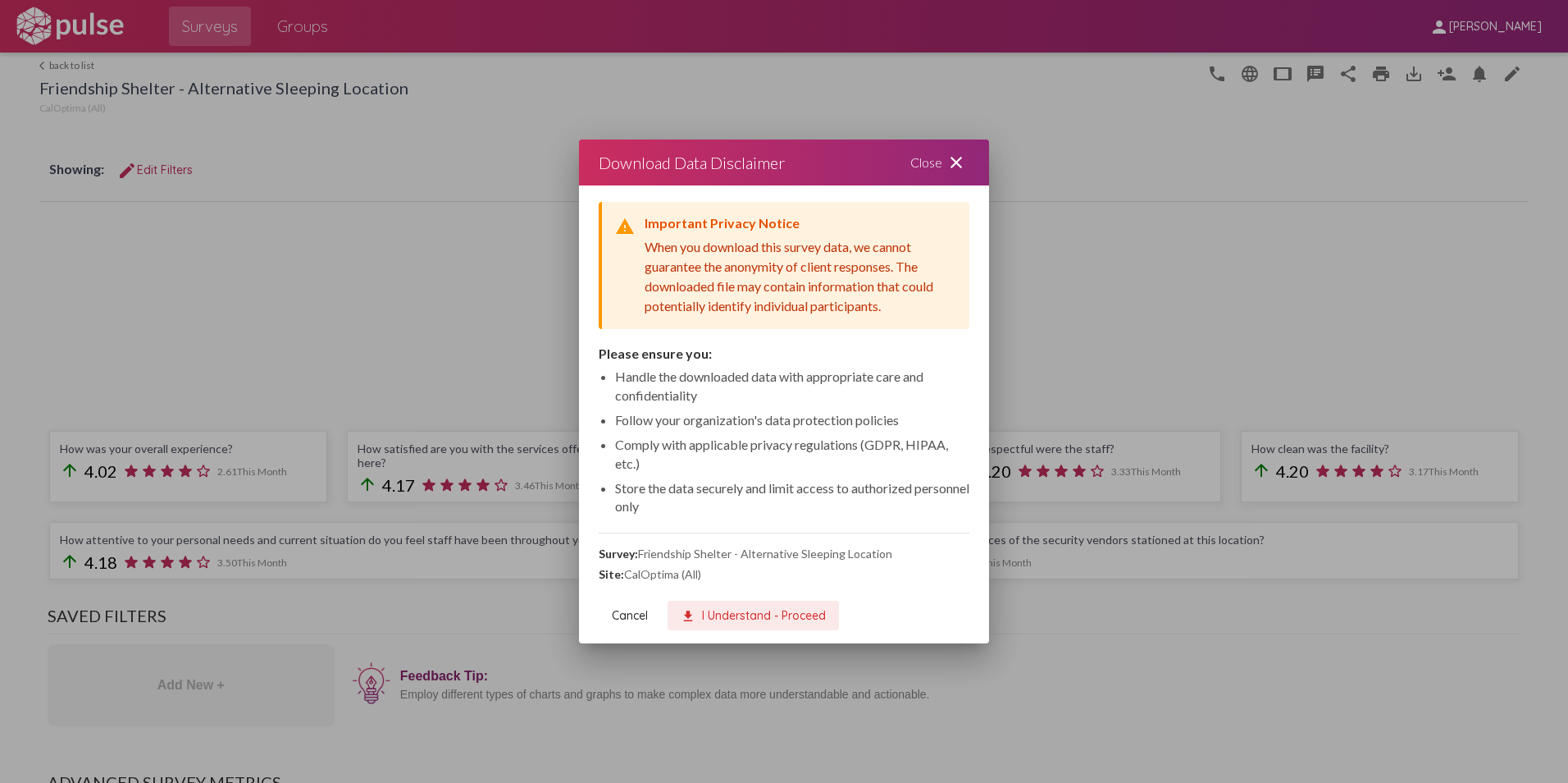
click at [808, 616] on span "download I Understand - Proceed" at bounding box center [753, 615] width 145 height 15
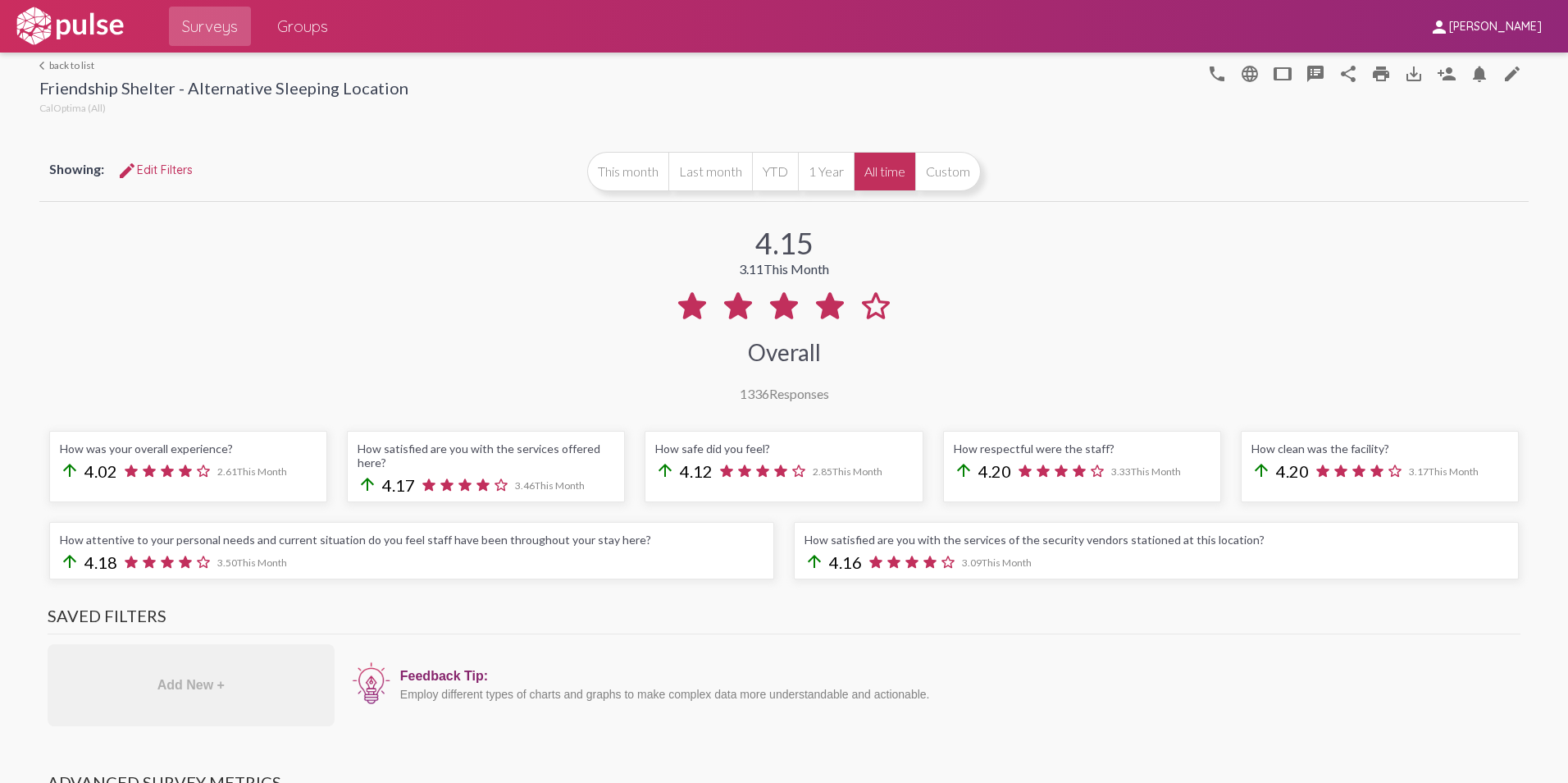
click at [50, 60] on link "arrow_back_ios back to list" at bounding box center [224, 65] width 369 height 12
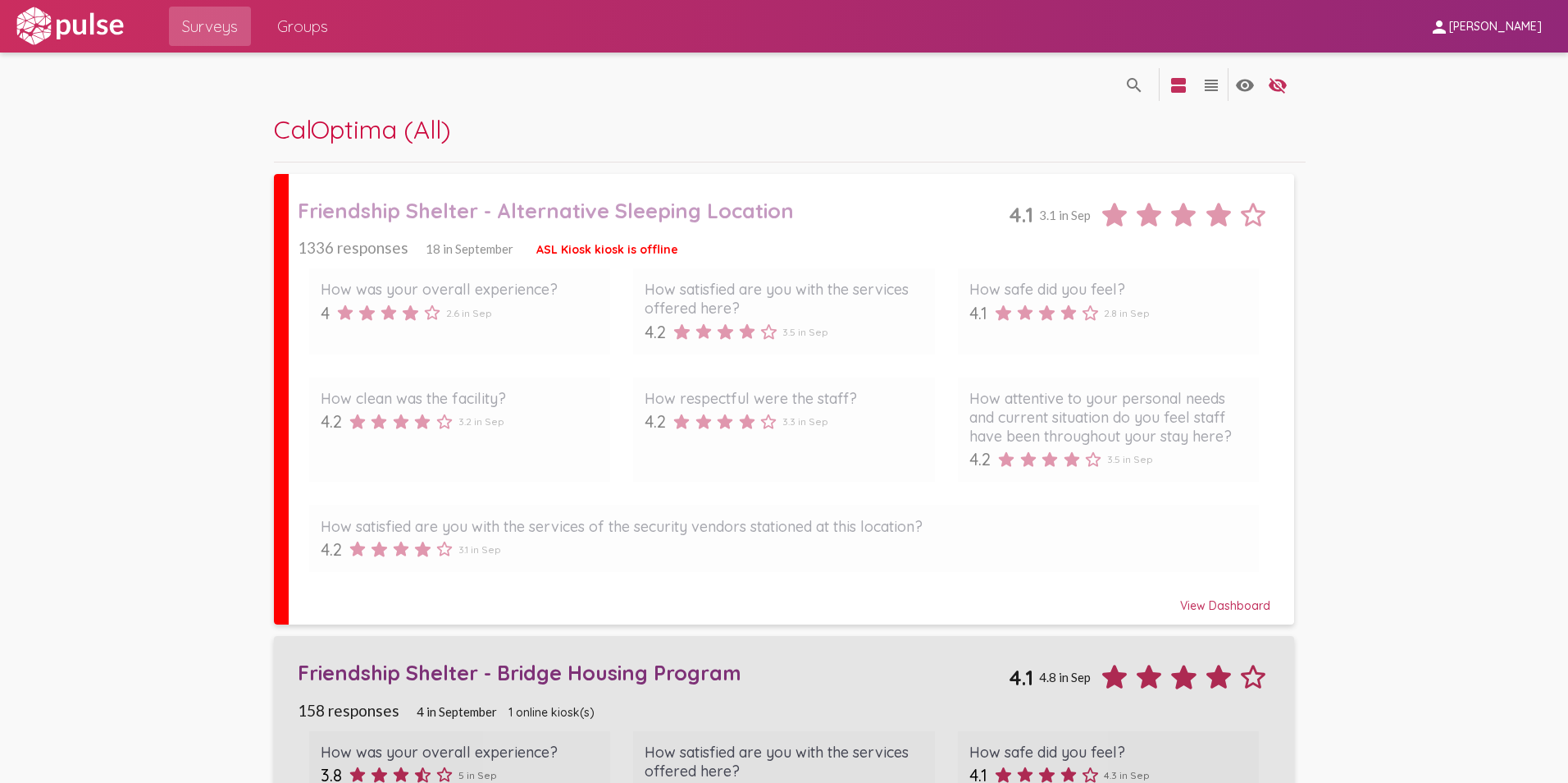
click at [656, 677] on div "Friendship Shelter - Bridge Housing Program" at bounding box center [654, 672] width 712 height 25
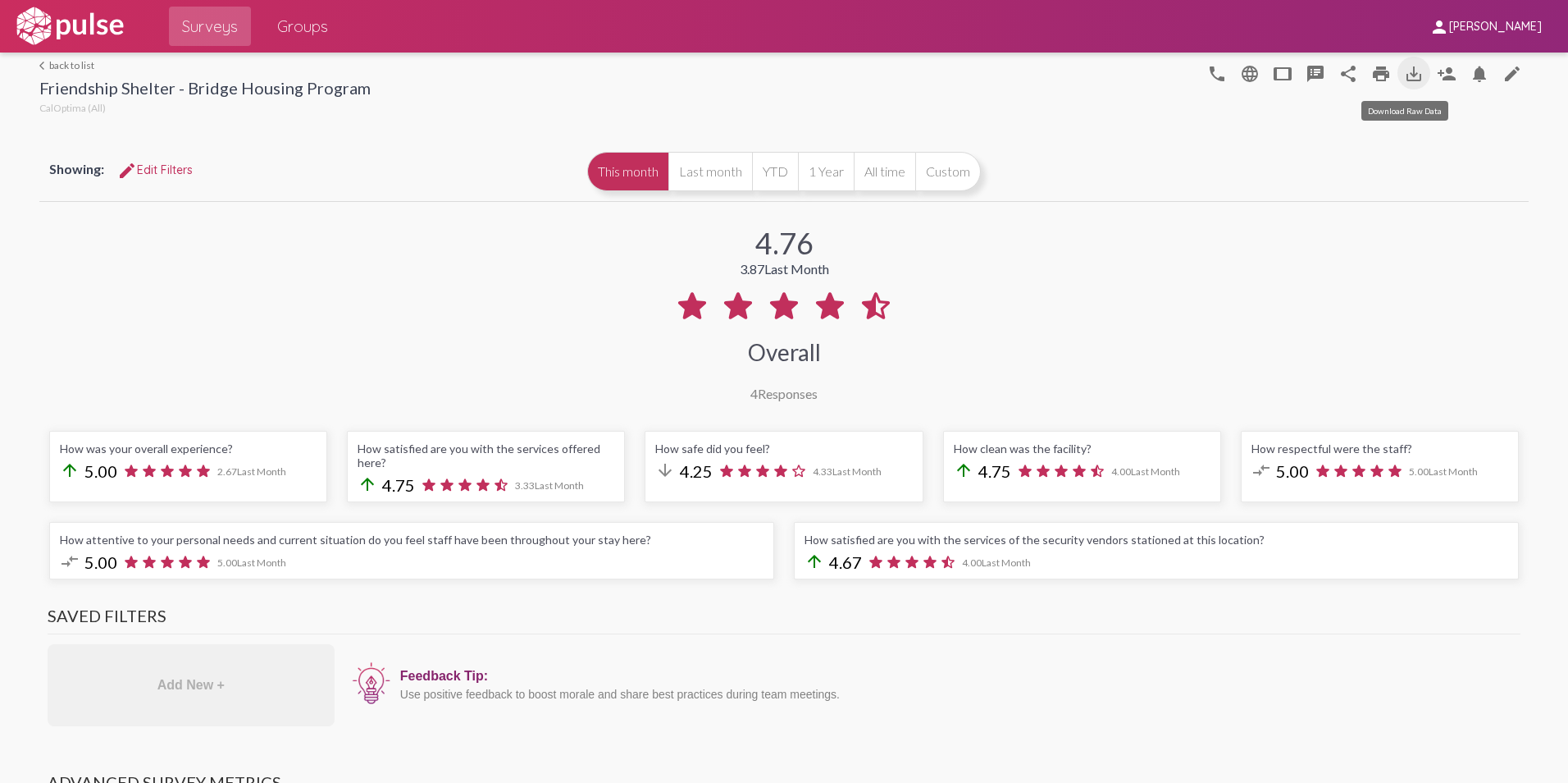
click at [1408, 78] on mat-icon "save_alt" at bounding box center [1414, 73] width 20 height 20
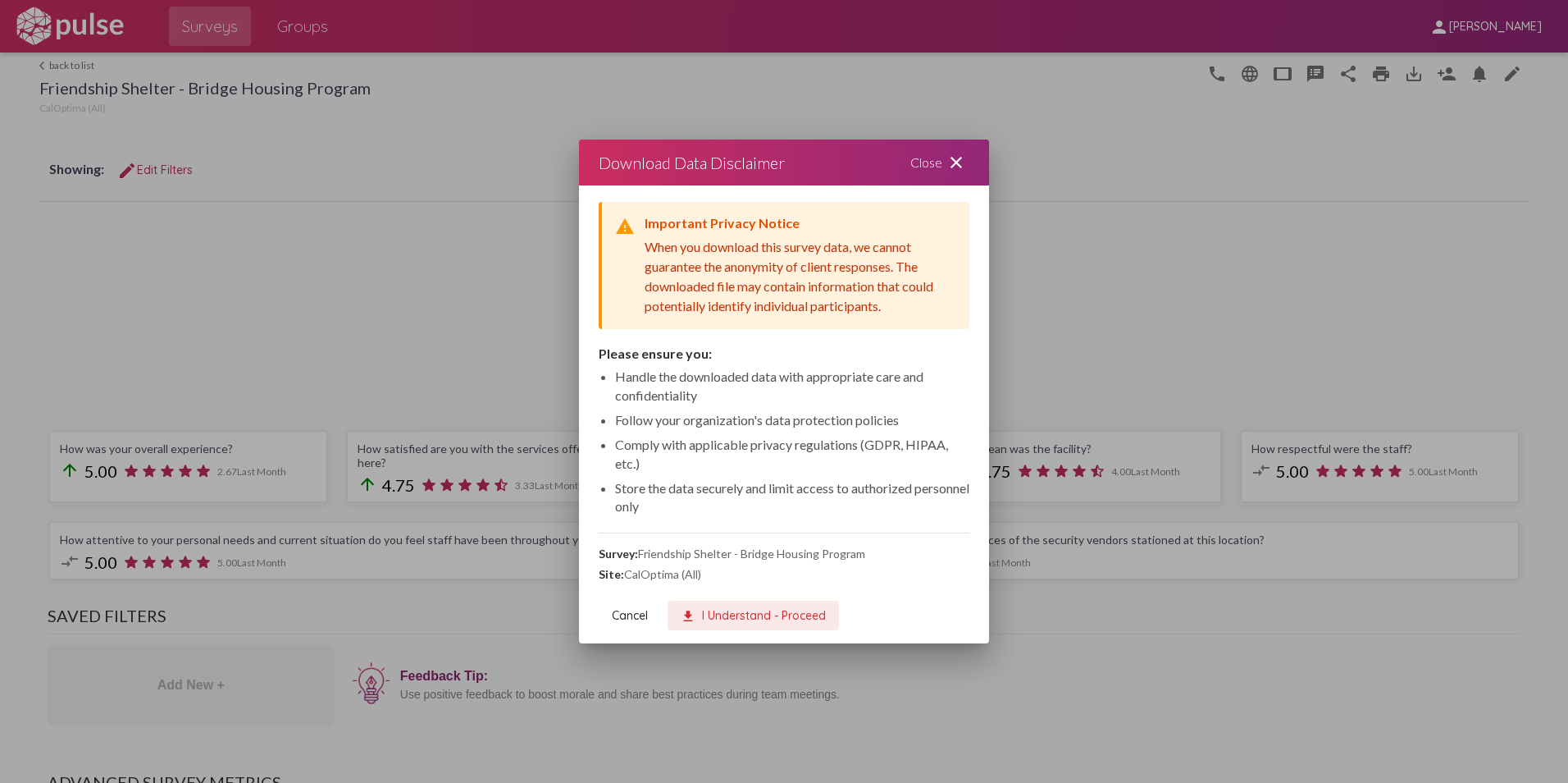
click at [787, 610] on span "download I Understand - Proceed" at bounding box center [753, 615] width 145 height 15
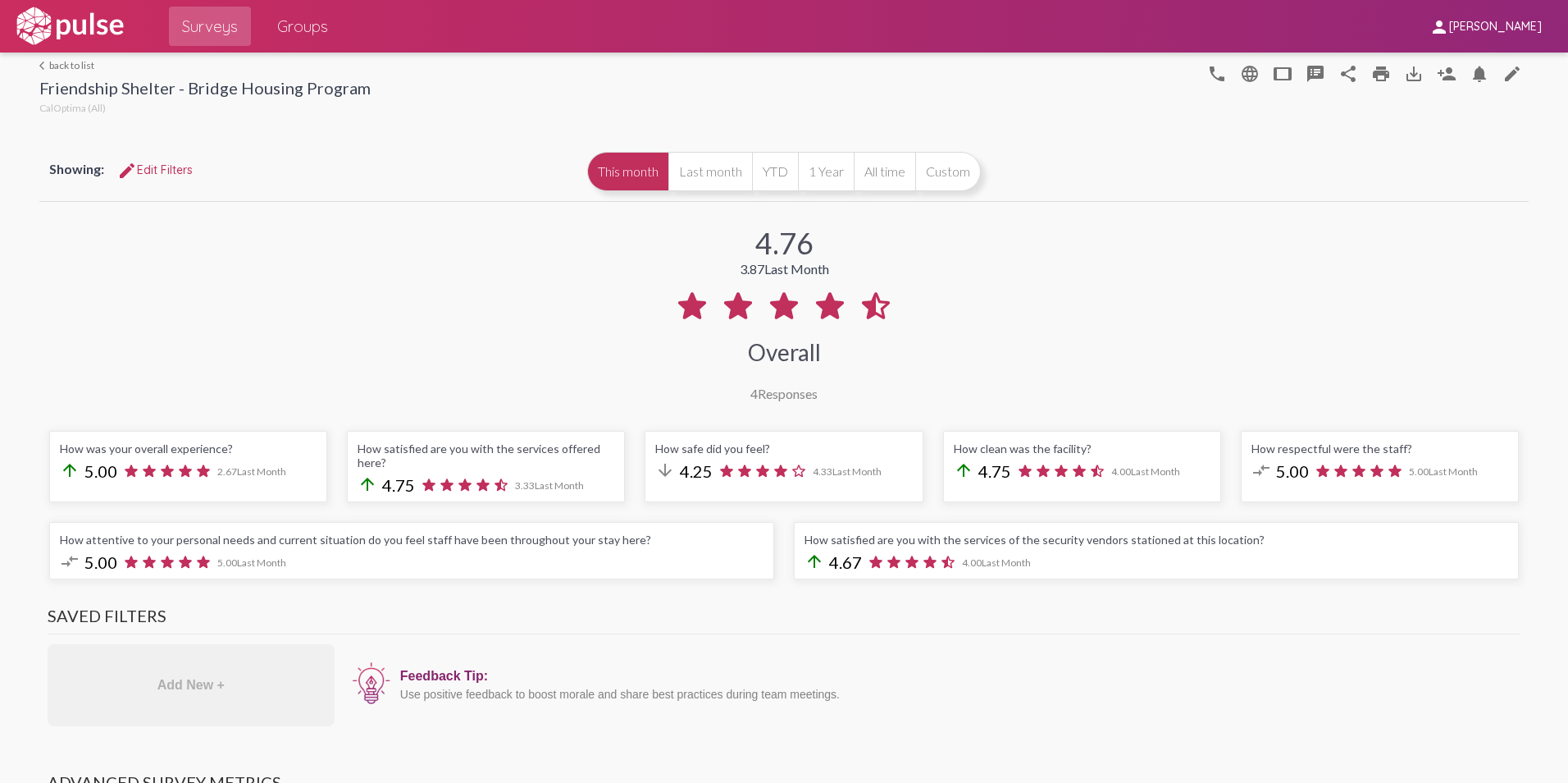
click at [40, 64] on mat-icon "arrow_back_ios" at bounding box center [44, 65] width 10 height 10
